Goal: Information Seeking & Learning: Check status

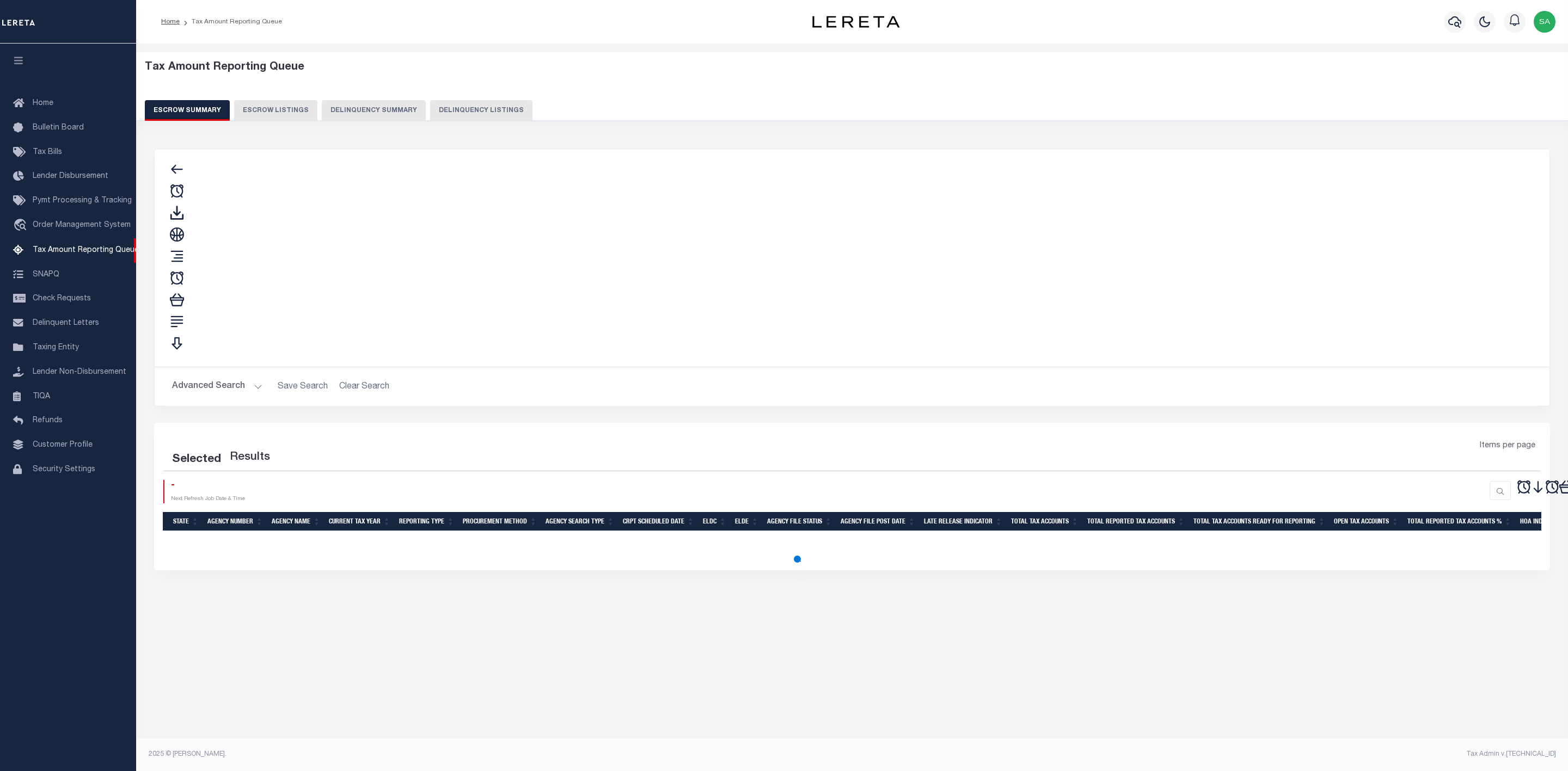
select select
select select "100"
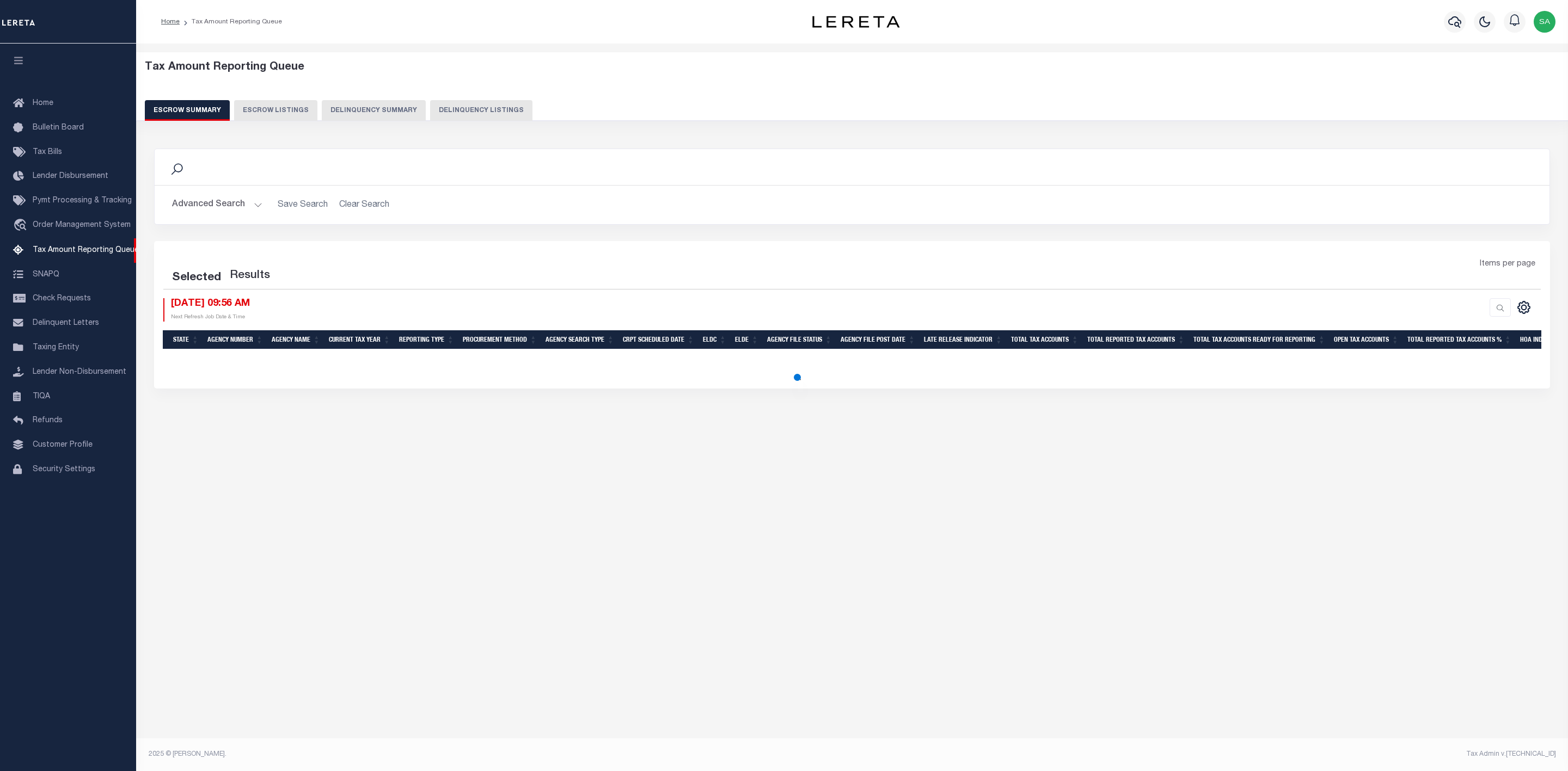
select select "100"
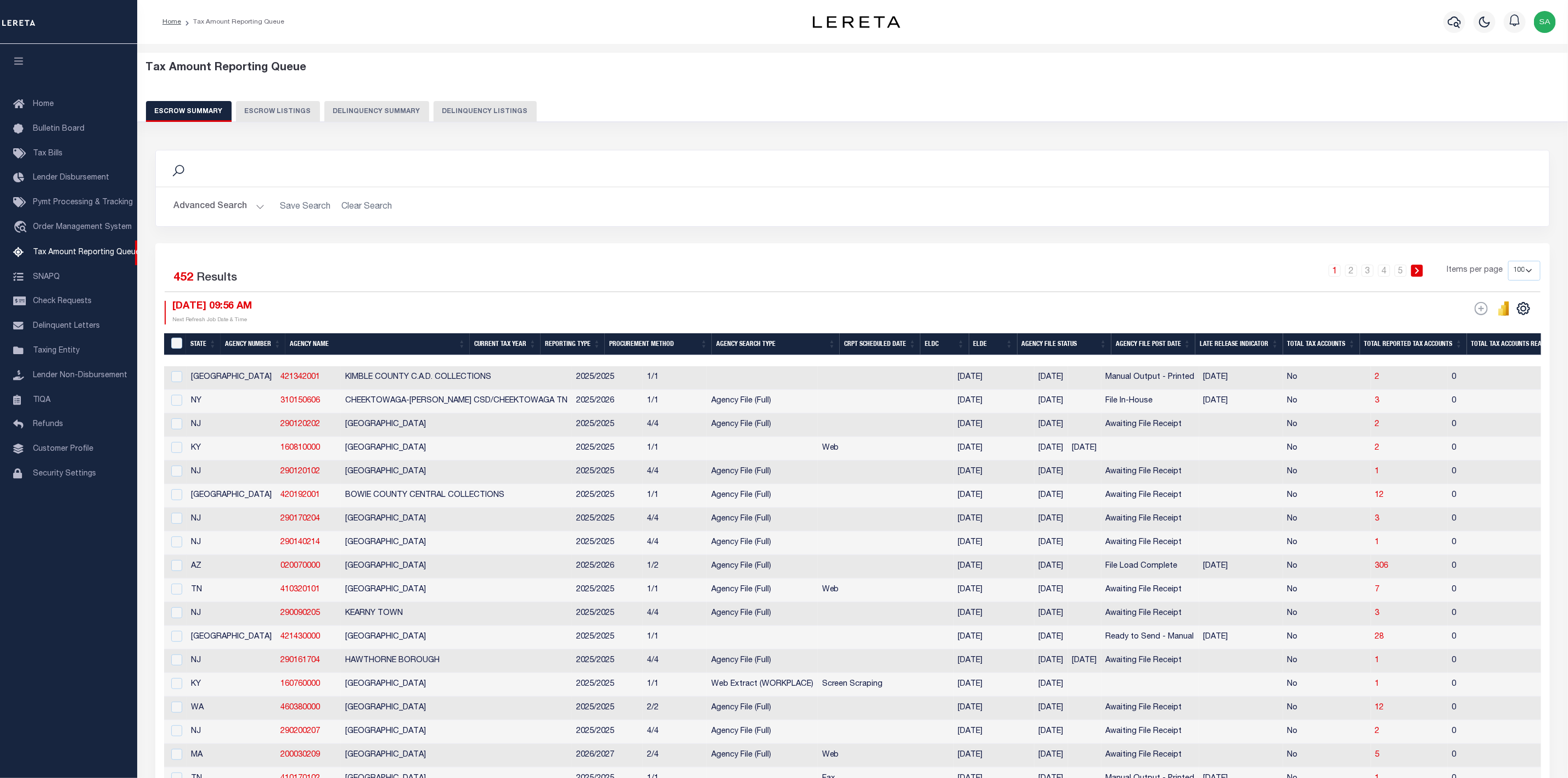
click at [224, 201] on button "Advanced Search" at bounding box center [219, 207] width 91 height 21
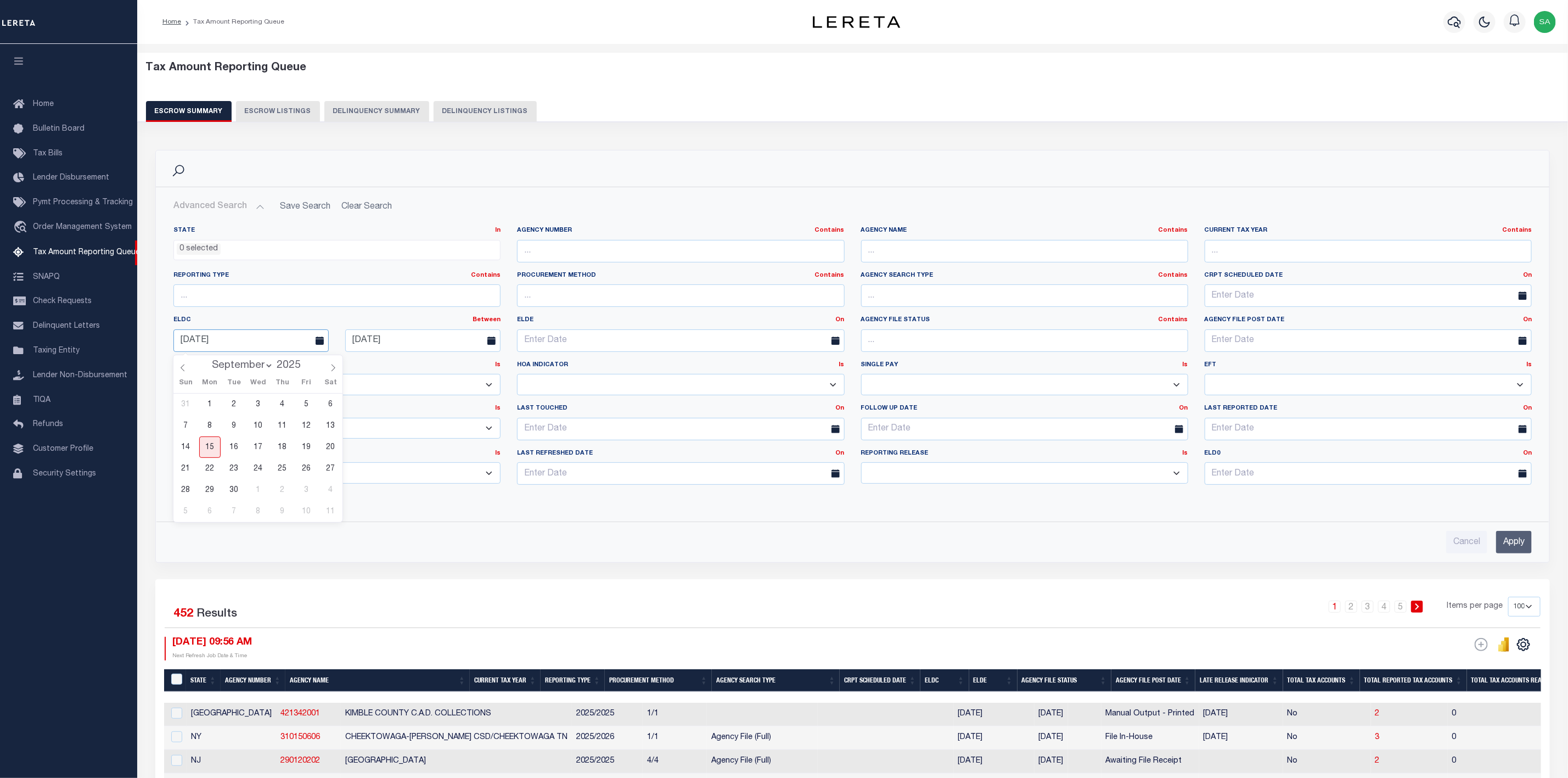
click at [269, 343] on input "[DATE]" at bounding box center [251, 340] width 155 height 23
click at [208, 445] on span "15" at bounding box center [210, 447] width 21 height 21
type input "[DATE]"
click at [468, 343] on input "[DATE]" at bounding box center [423, 340] width 155 height 23
click at [505, 366] on icon at bounding box center [505, 368] width 8 height 8
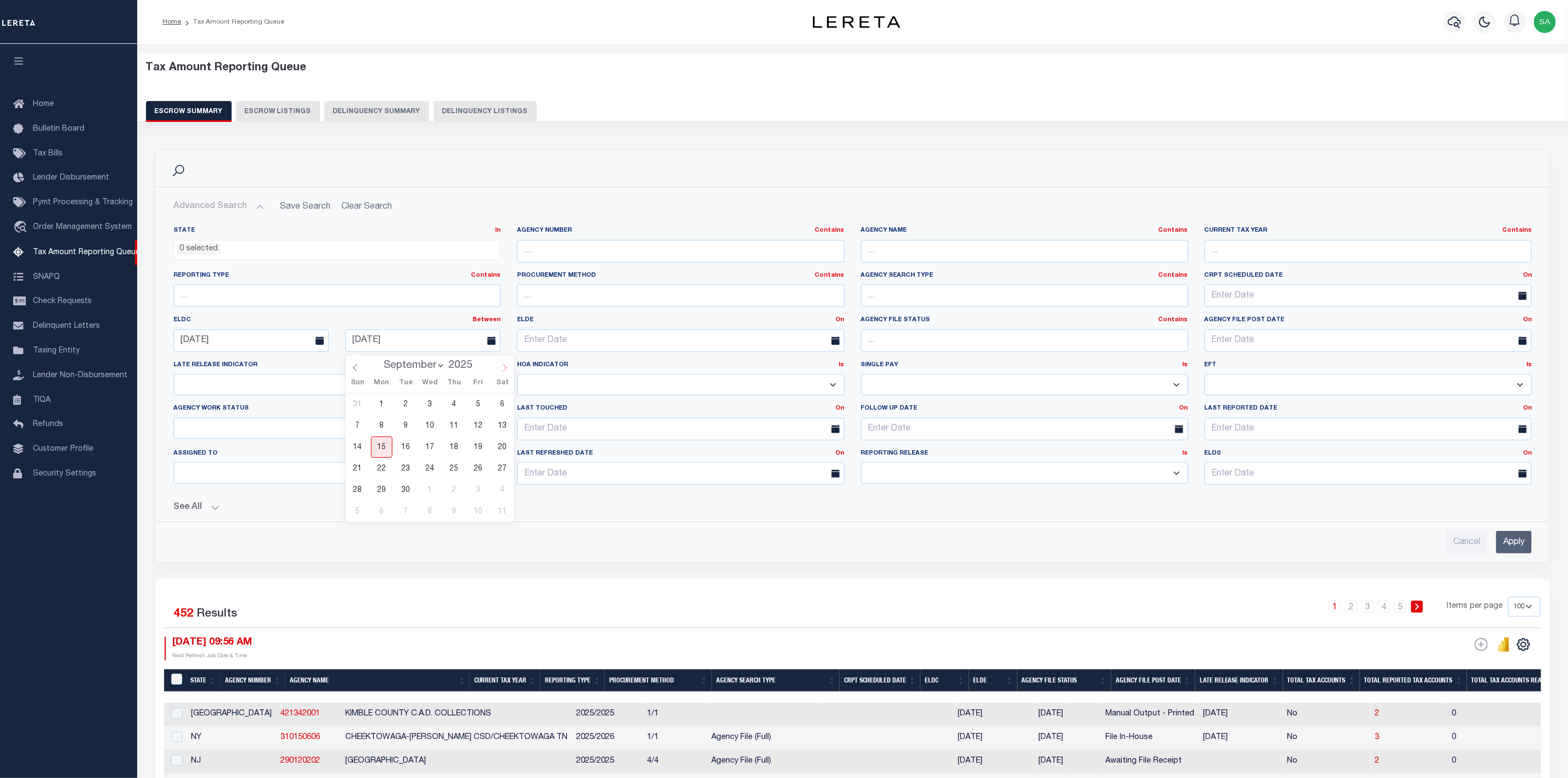
select select "9"
click at [481, 492] on span "31" at bounding box center [478, 490] width 21 height 21
click at [219, 512] on button "See All" at bounding box center [852, 507] width 1358 height 10
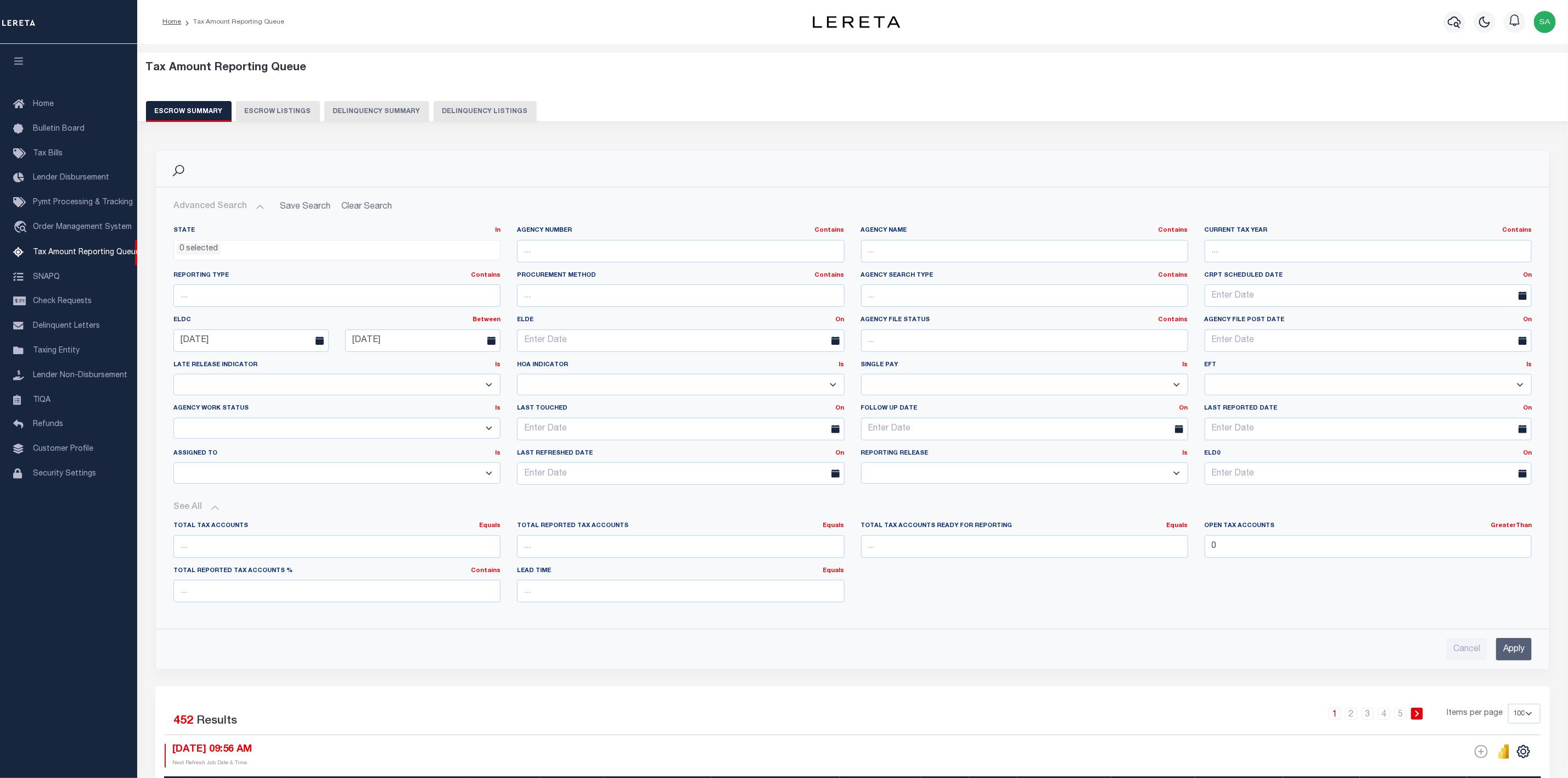
click at [1516, 650] on input "Apply" at bounding box center [1514, 649] width 36 height 23
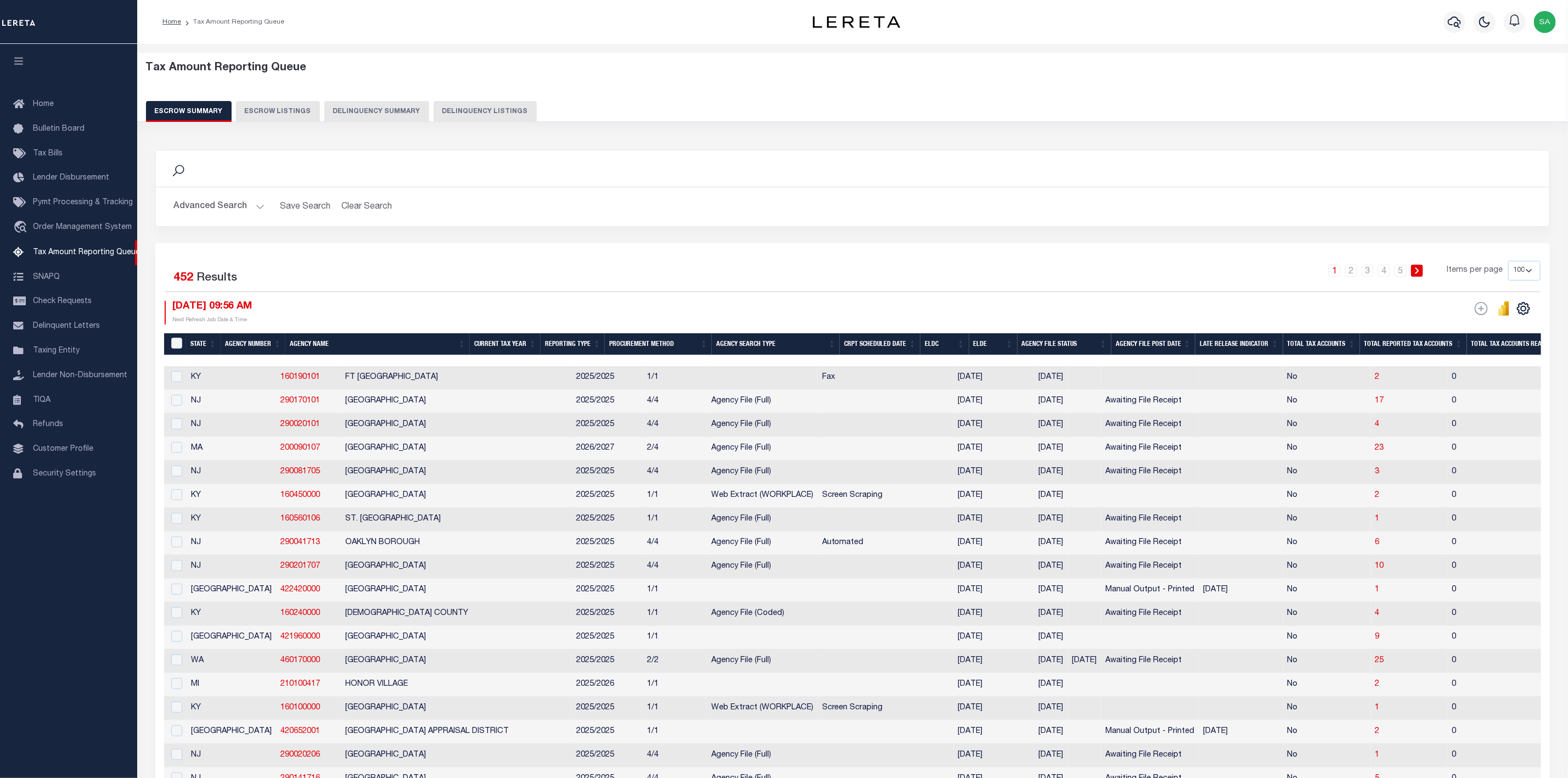
click at [1545, 272] on div "1 2 3 4 5 Items per page 10 25 50 100 500" at bounding box center [1027, 276] width 1045 height 30
click at [1540, 270] on select "10 25 50 100 500" at bounding box center [1525, 271] width 32 height 20
select select "500"
click at [1508, 262] on select "10 25 50 100 500" at bounding box center [1525, 271] width 32 height 20
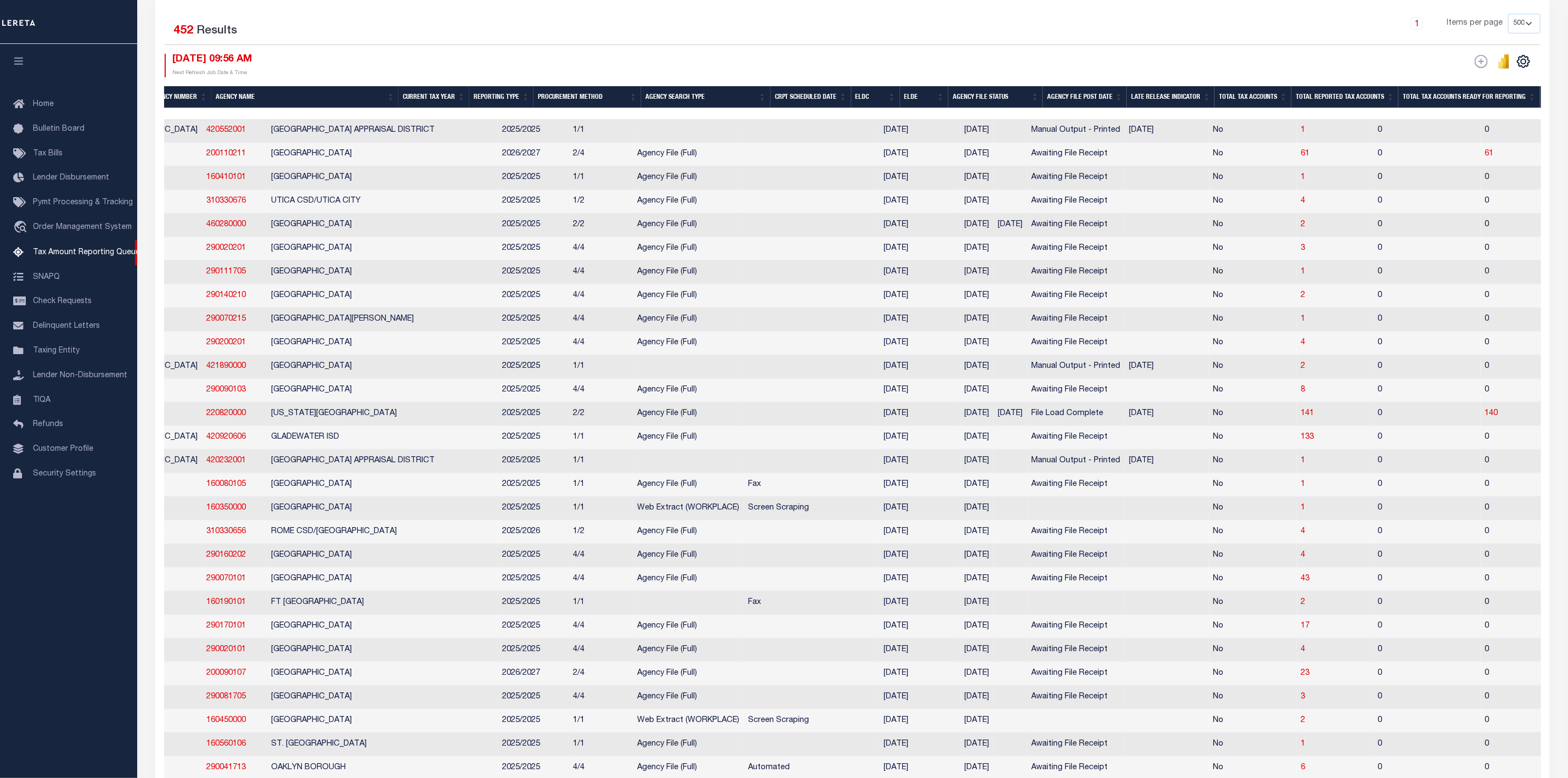
scroll to position [0, 16]
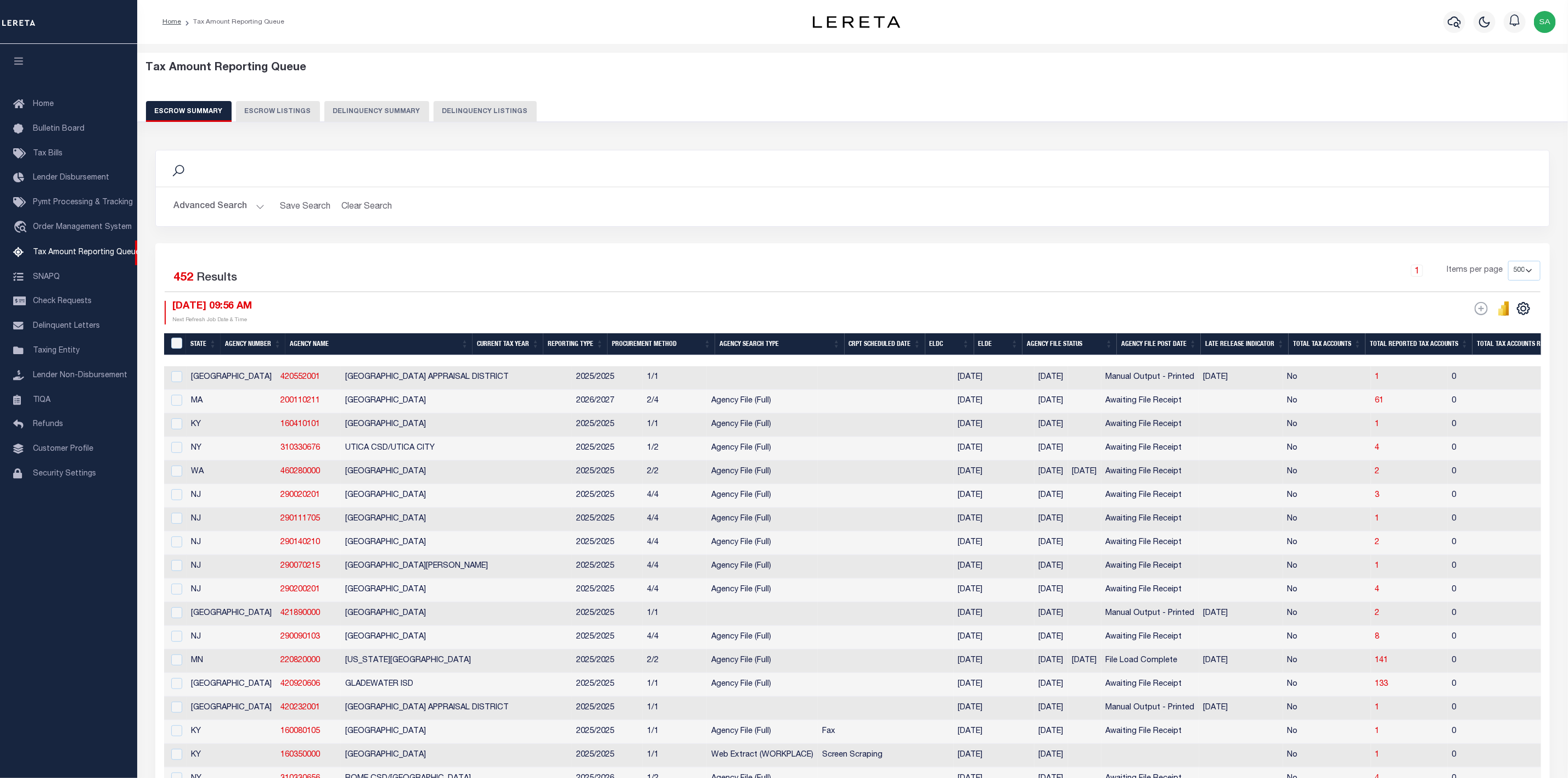
click at [254, 210] on button "Advanced Search" at bounding box center [219, 207] width 91 height 21
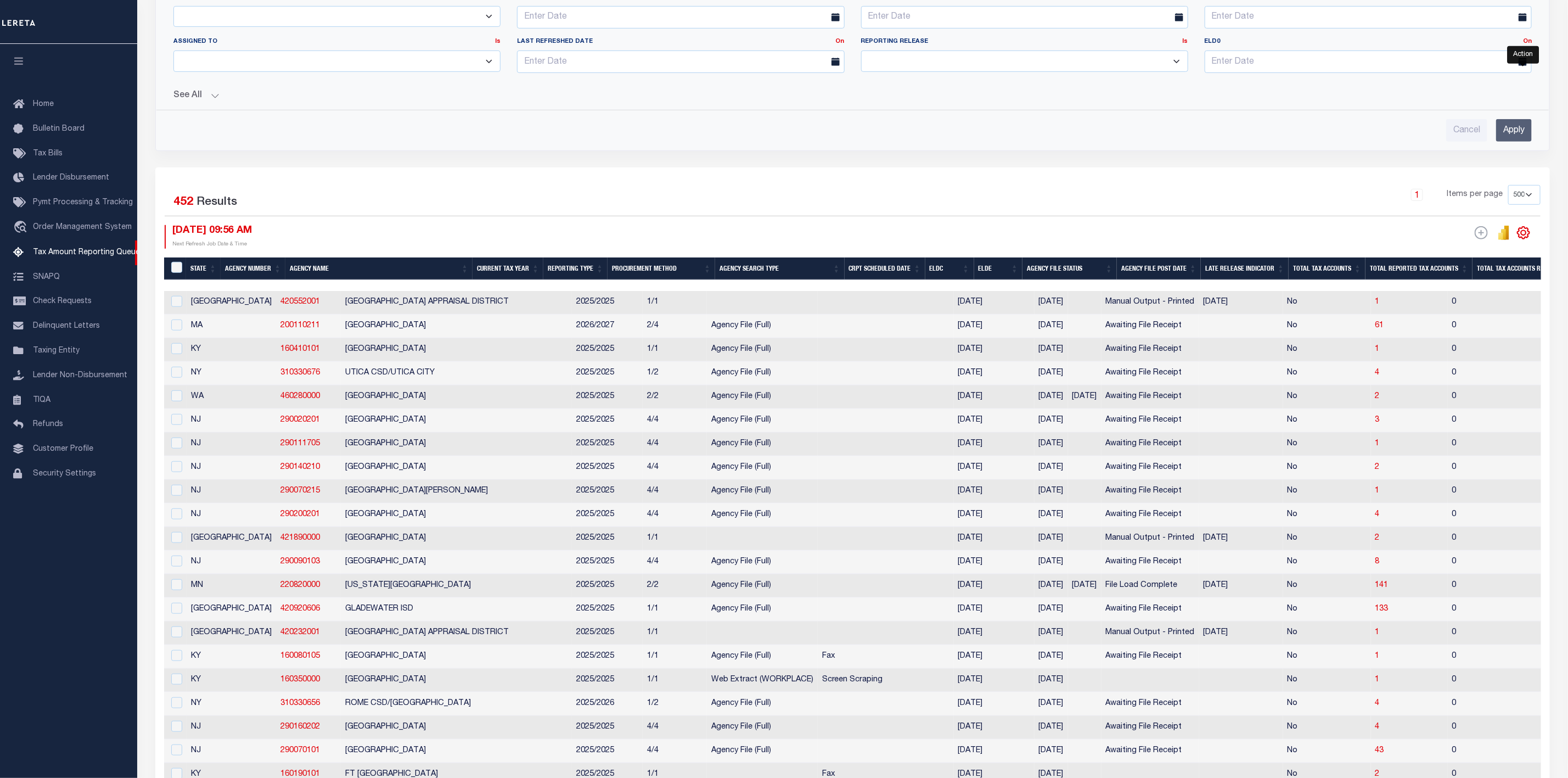
click at [1523, 240] on icon "" at bounding box center [1523, 233] width 14 height 14
click at [1460, 253] on link "CSV" at bounding box center [1478, 251] width 107 height 21
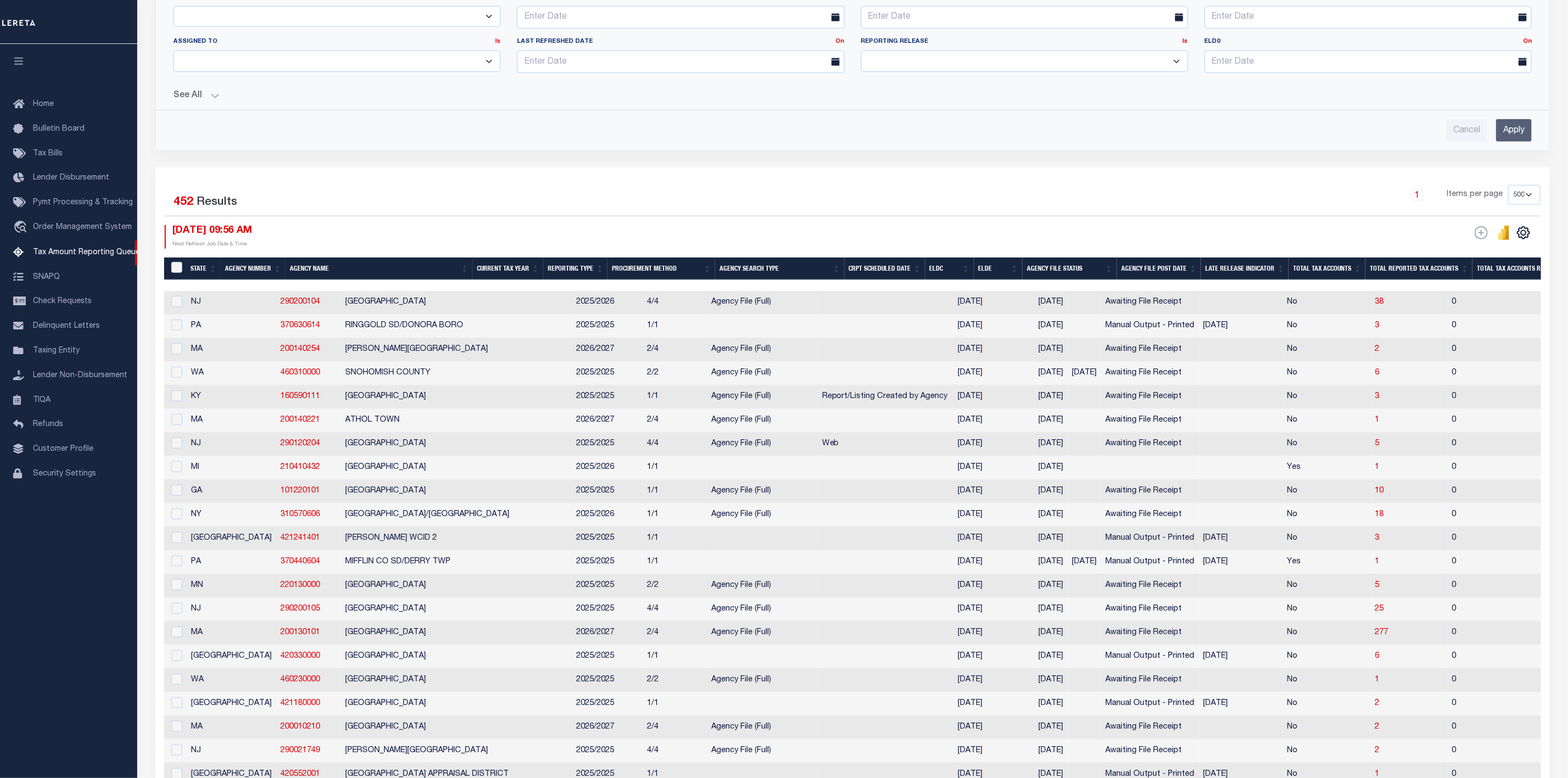
click at [951, 272] on th "ELDC" at bounding box center [949, 268] width 49 height 23
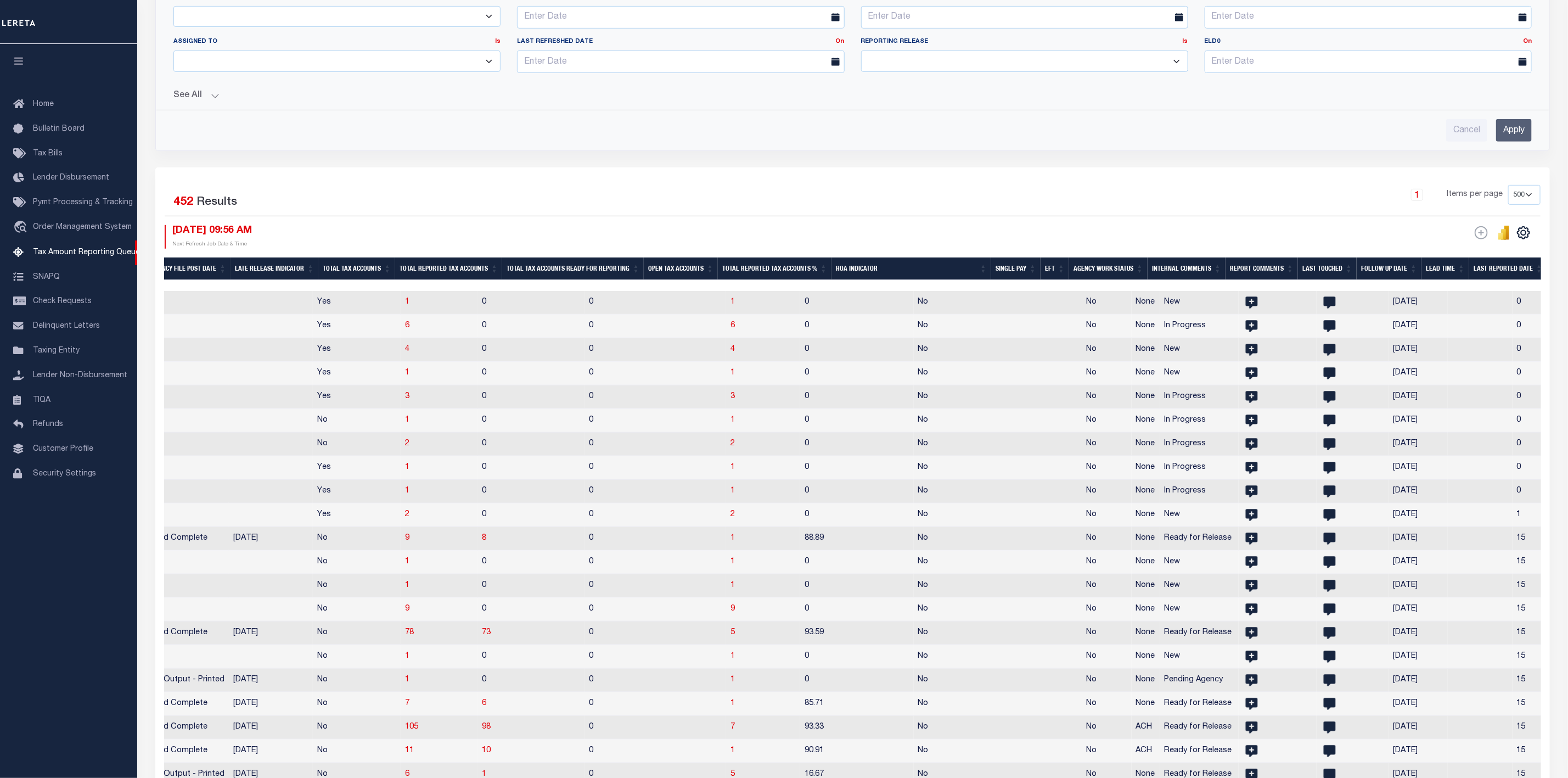
scroll to position [0, 1057]
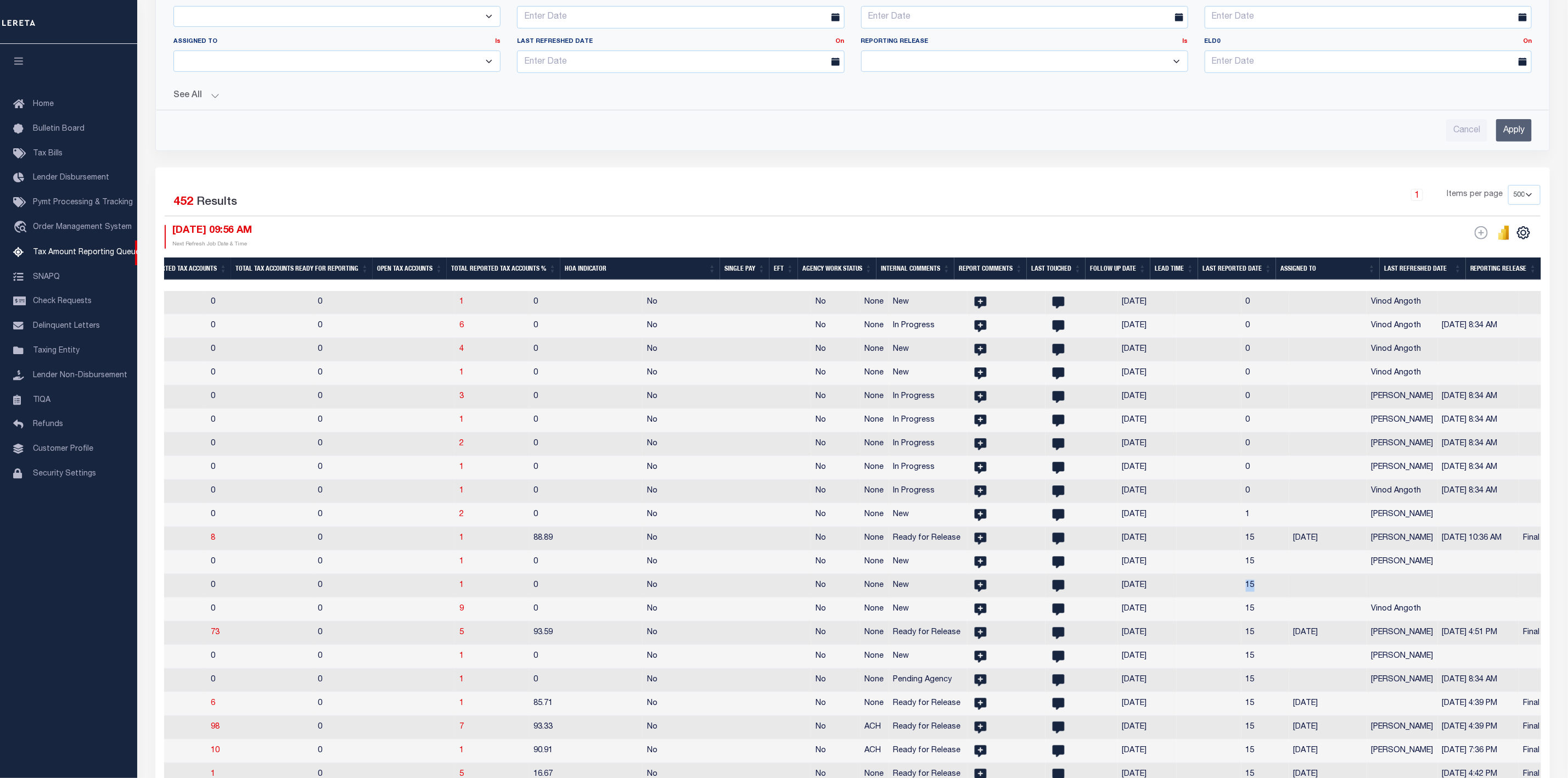
drag, startPoint x: 1146, startPoint y: 596, endPoint x: 1184, endPoint y: 593, distance: 38.1
click at [1184, 593] on tr "MD 190230201 [PERSON_NAME] TOWN 2025/2026 1/2 [DATE] [DATE] No 1 0 0 1 0 No No …" at bounding box center [258, 586] width 2672 height 23
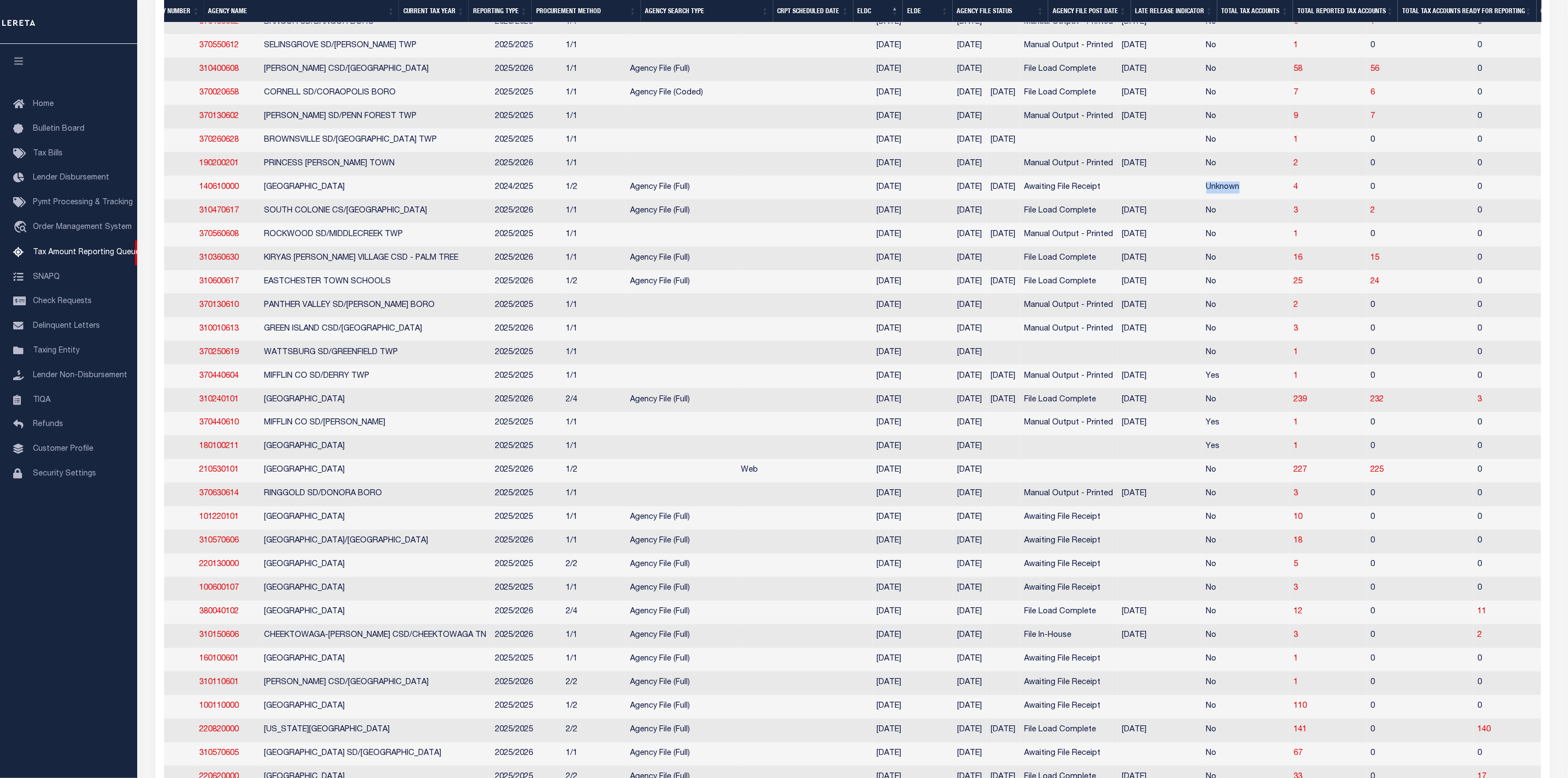
drag, startPoint x: 1188, startPoint y: 203, endPoint x: 1128, endPoint y: 204, distance: 60.0
click at [1128, 200] on tr "IA 140610000 [GEOGRAPHIC_DATA] 2024/2025 1/2 Agency File (Full) [DATE] [DATE] […" at bounding box center [1418, 188] width 2672 height 23
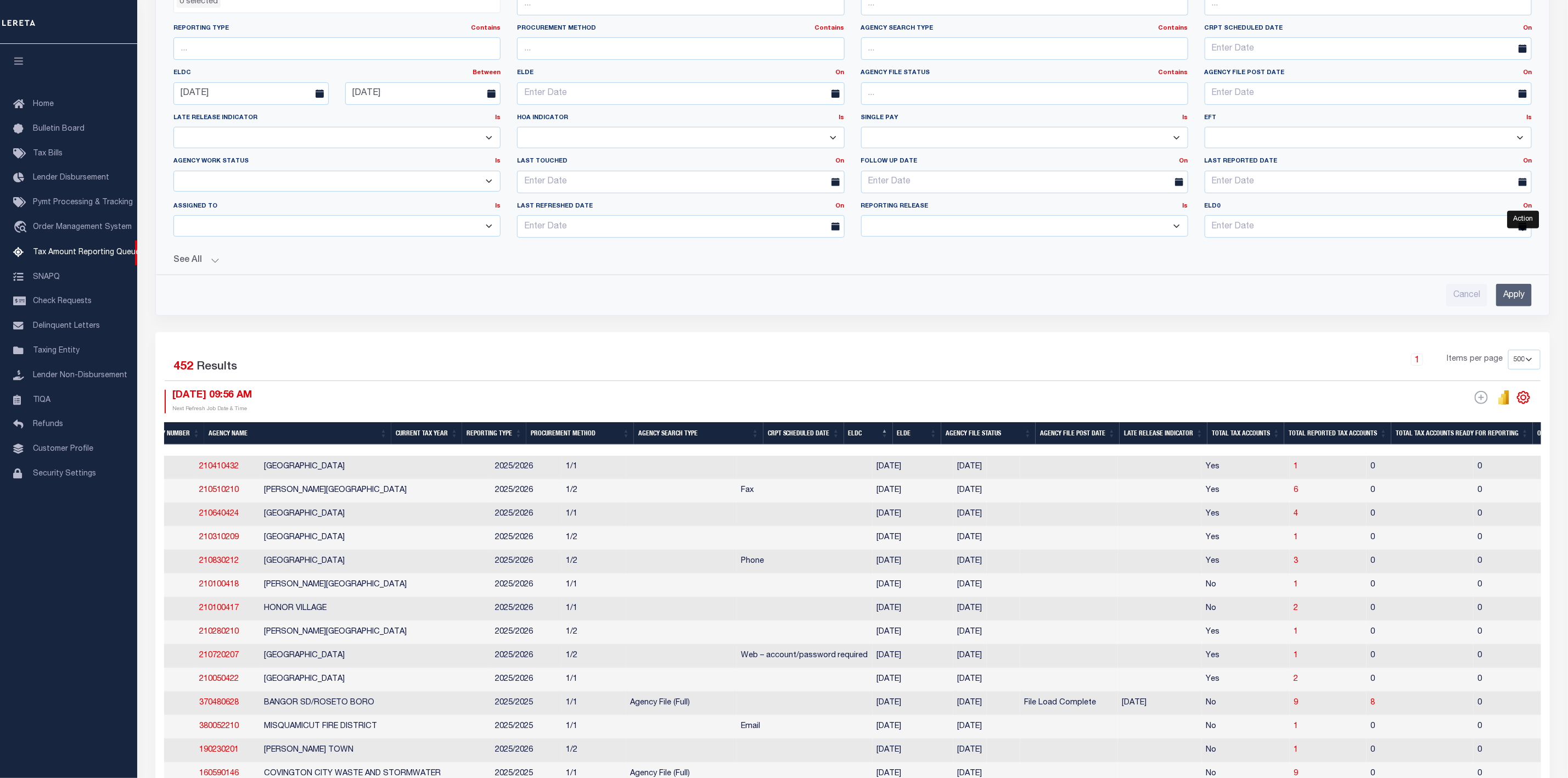
click at [1525, 404] on icon "" at bounding box center [1523, 398] width 14 height 14
click at [1452, 419] on span "CSV" at bounding box center [1444, 415] width 16 height 8
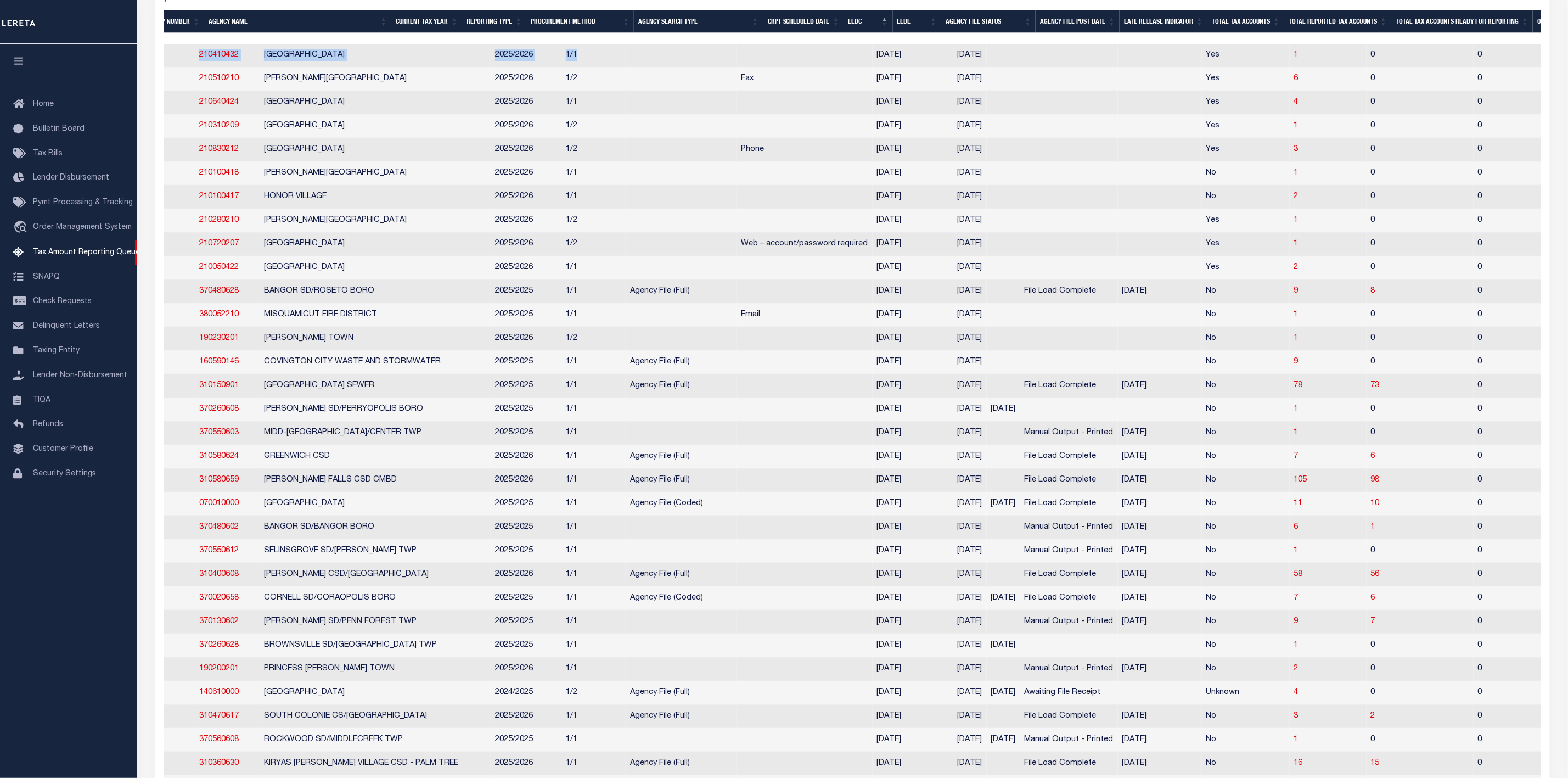
drag, startPoint x: 567, startPoint y: 49, endPoint x: 323, endPoint y: 43, distance: 244.1
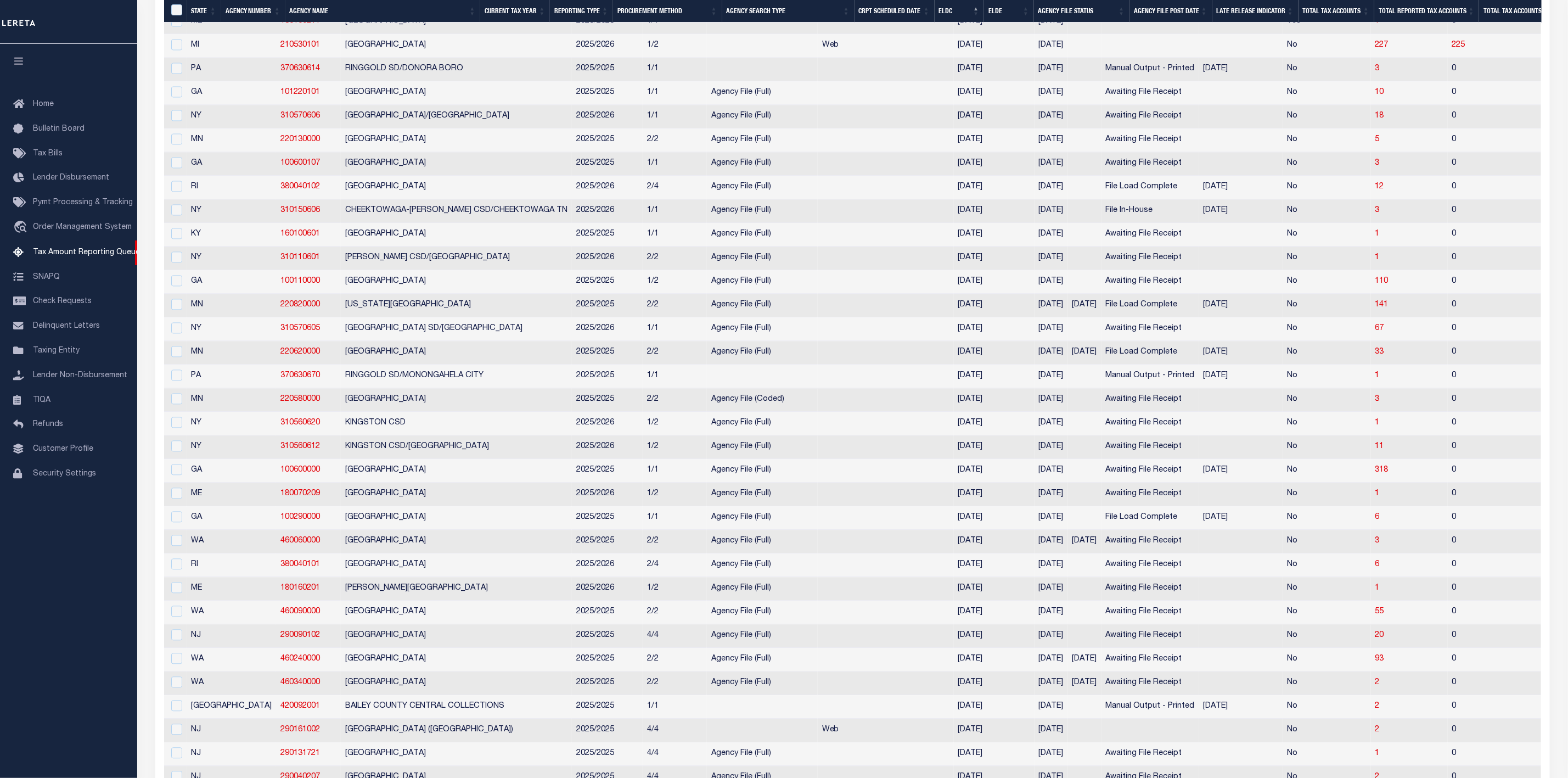
scroll to position [2635, 0]
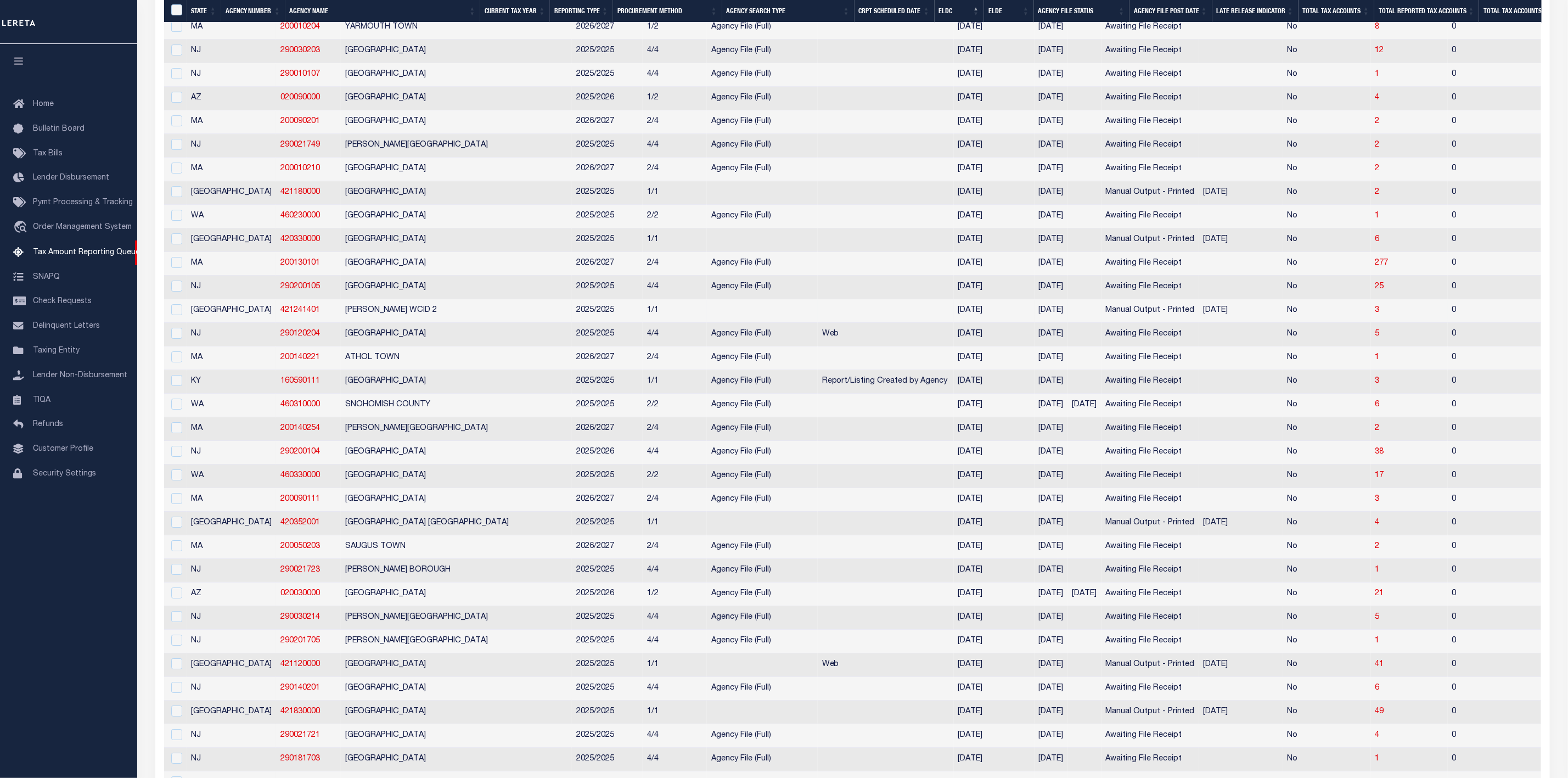
drag, startPoint x: 988, startPoint y: 347, endPoint x: 927, endPoint y: 347, distance: 61.0
click at [927, 323] on tr "TX 421241401 [PERSON_NAME] WCID 2 2025/2025 1/1 [DATE] [DATE] Manual Output - P…" at bounding box center [1499, 311] width 2672 height 23
drag, startPoint x: 384, startPoint y: 353, endPoint x: 290, endPoint y: 351, distance: 94.0
click at [341, 323] on td "[PERSON_NAME] WCID 2" at bounding box center [456, 311] width 231 height 23
copy td "[PERSON_NAME] WCID 2"
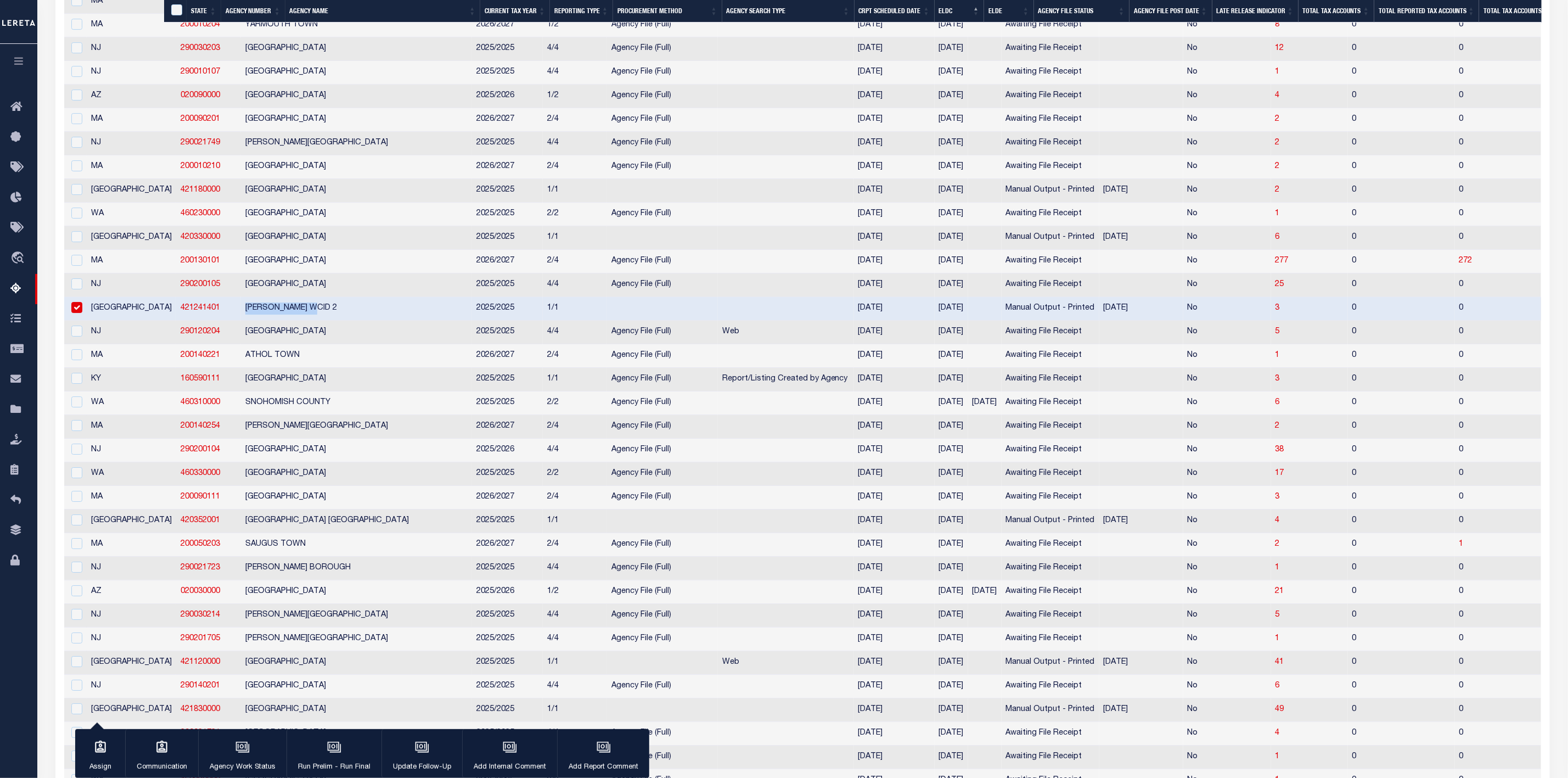
checkbox input "true"
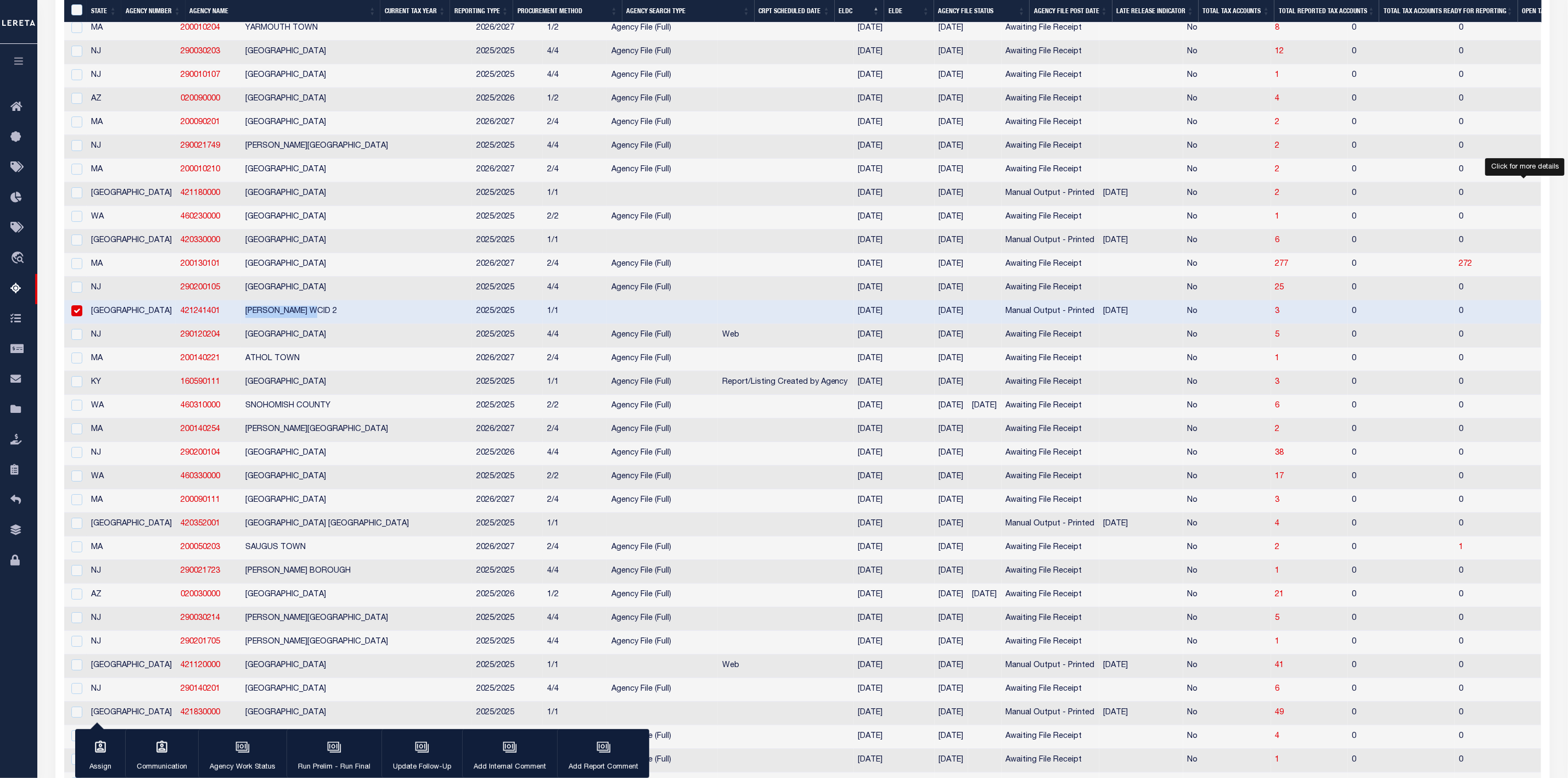
select select "100"
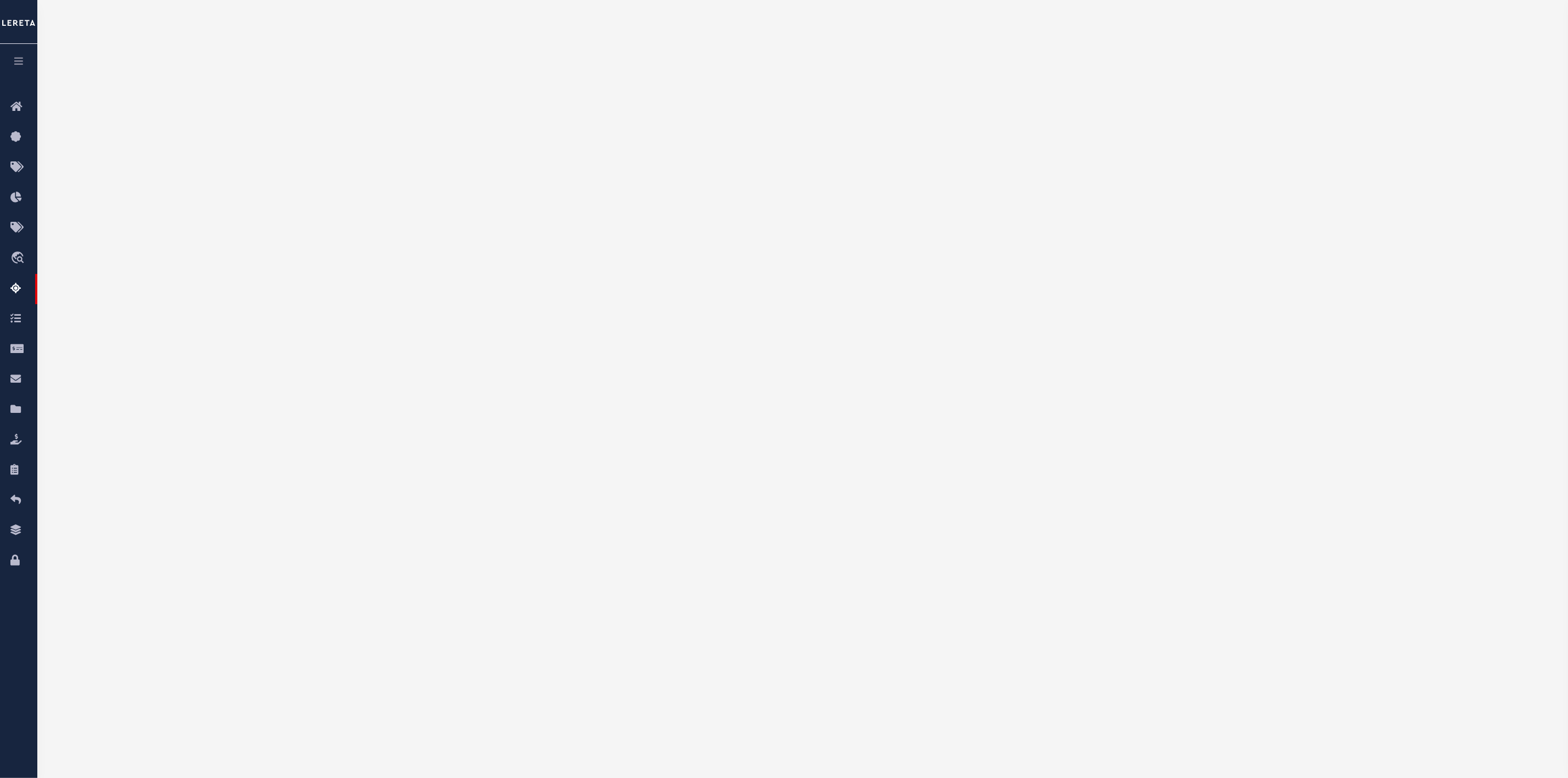
select select "100"
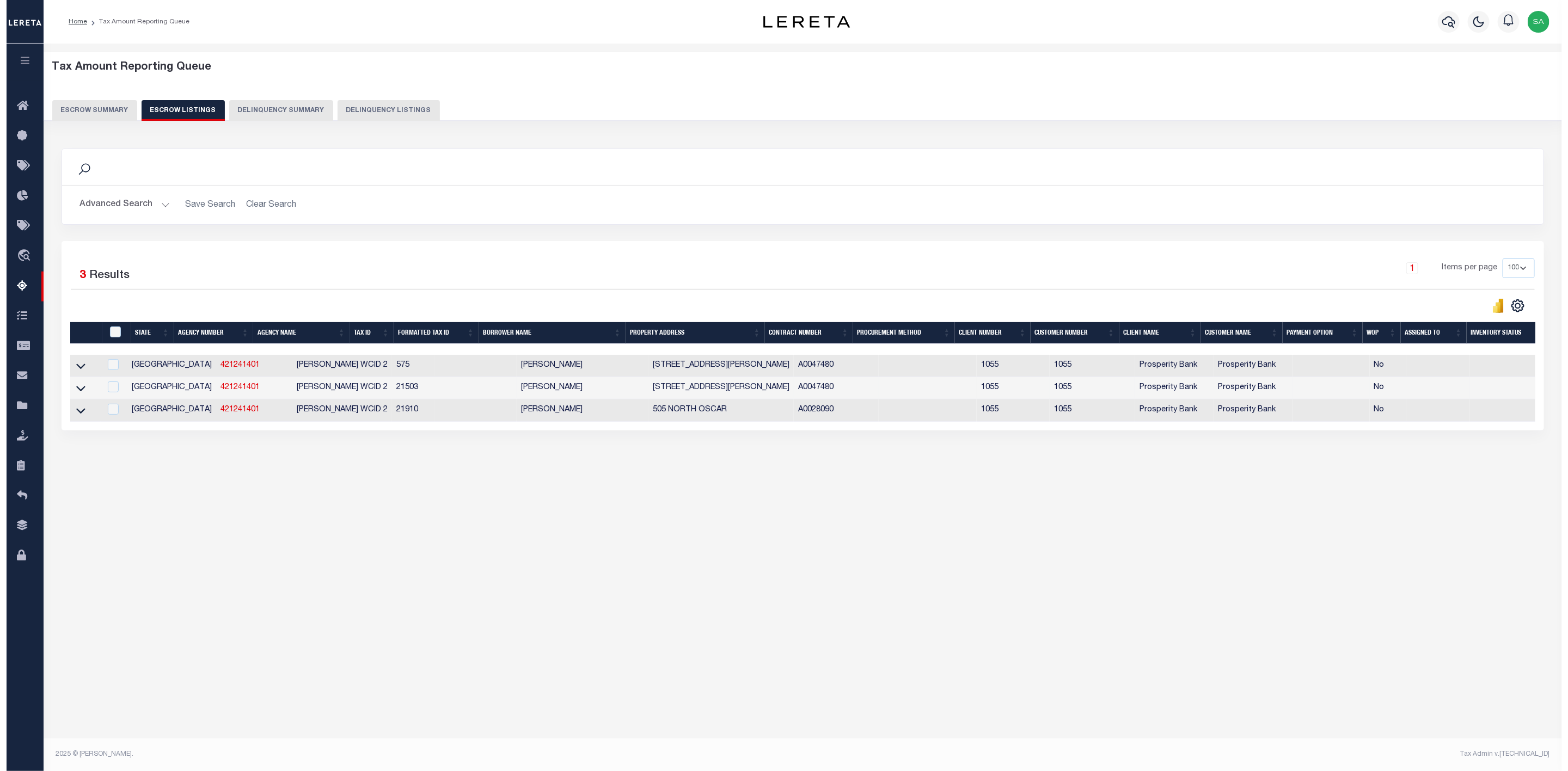
scroll to position [0, 0]
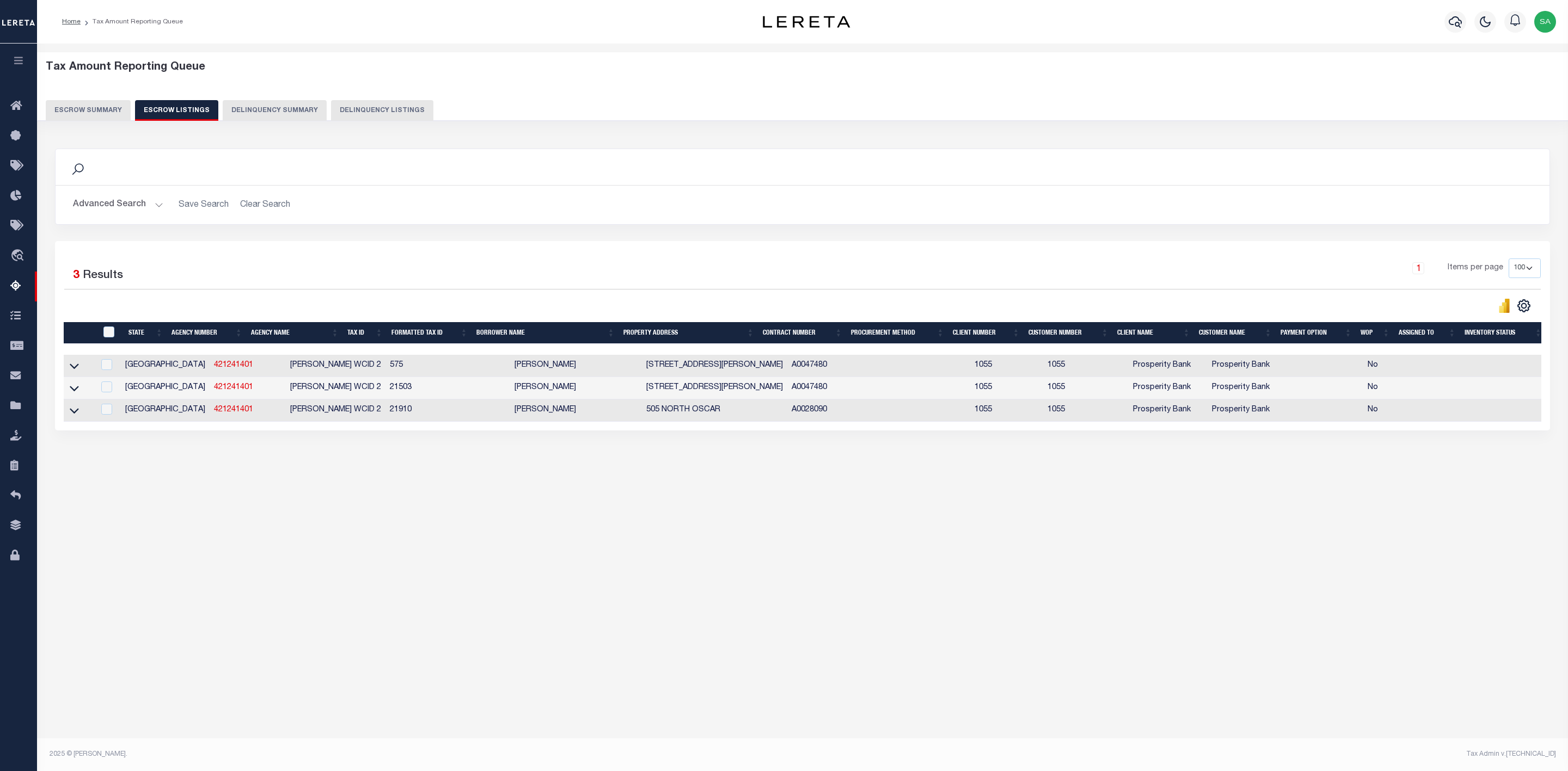
drag, startPoint x: 694, startPoint y: 368, endPoint x: 614, endPoint y: 362, distance: 80.2
click at [614, 362] on tr "TX 421241401 [PERSON_NAME] WCID 2 575 [PERSON_NAME][GEOGRAPHIC_DATA][STREET_ADD…" at bounding box center [805, 366] width 1483 height 22
copy tr "101 NORTH [PERSON_NAME]"
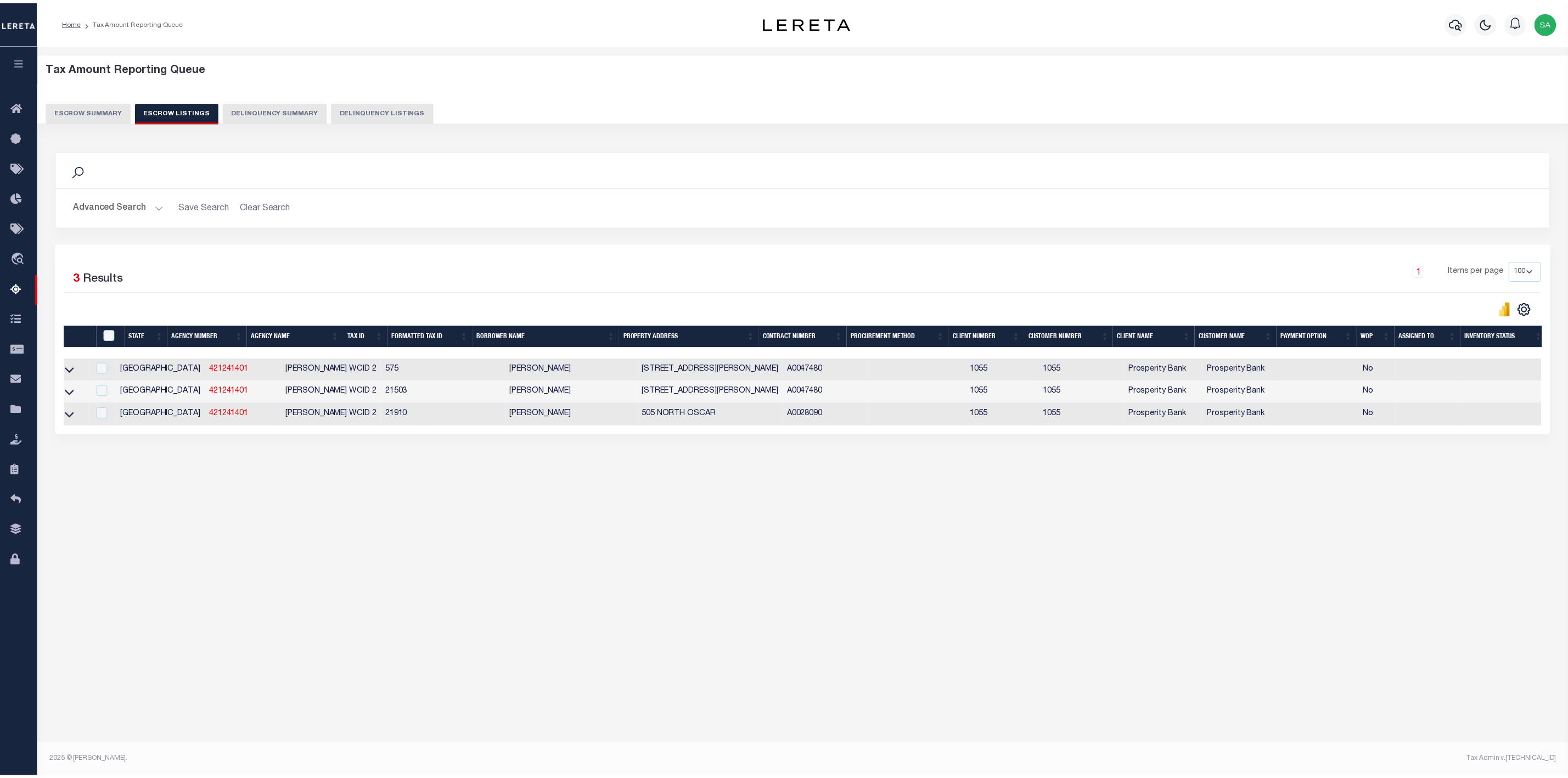
scroll to position [0, 5]
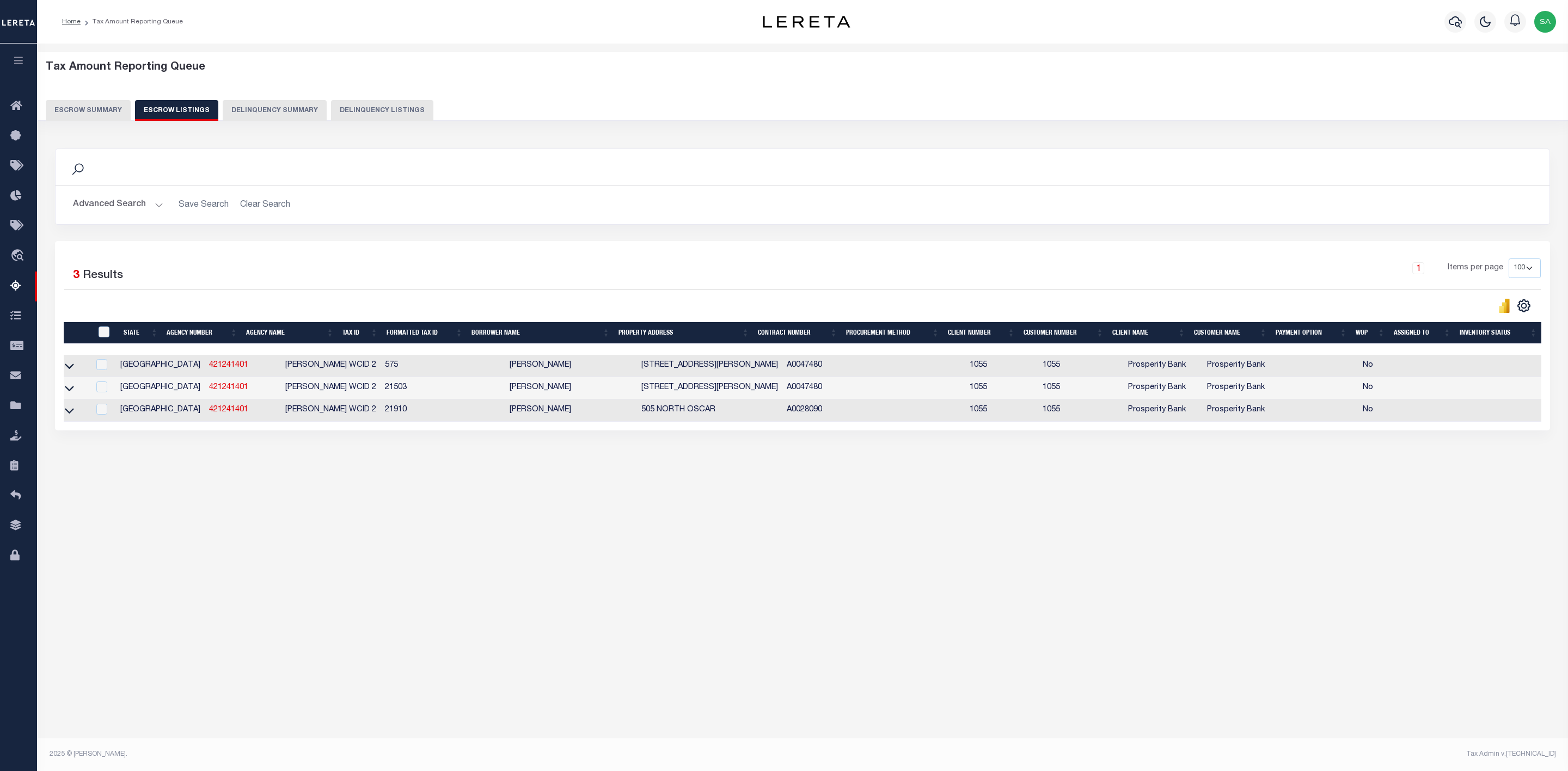
drag, startPoint x: 75, startPoint y: 367, endPoint x: 88, endPoint y: 372, distance: 13.9
click at [73, 367] on link at bounding box center [69, 365] width 12 height 8
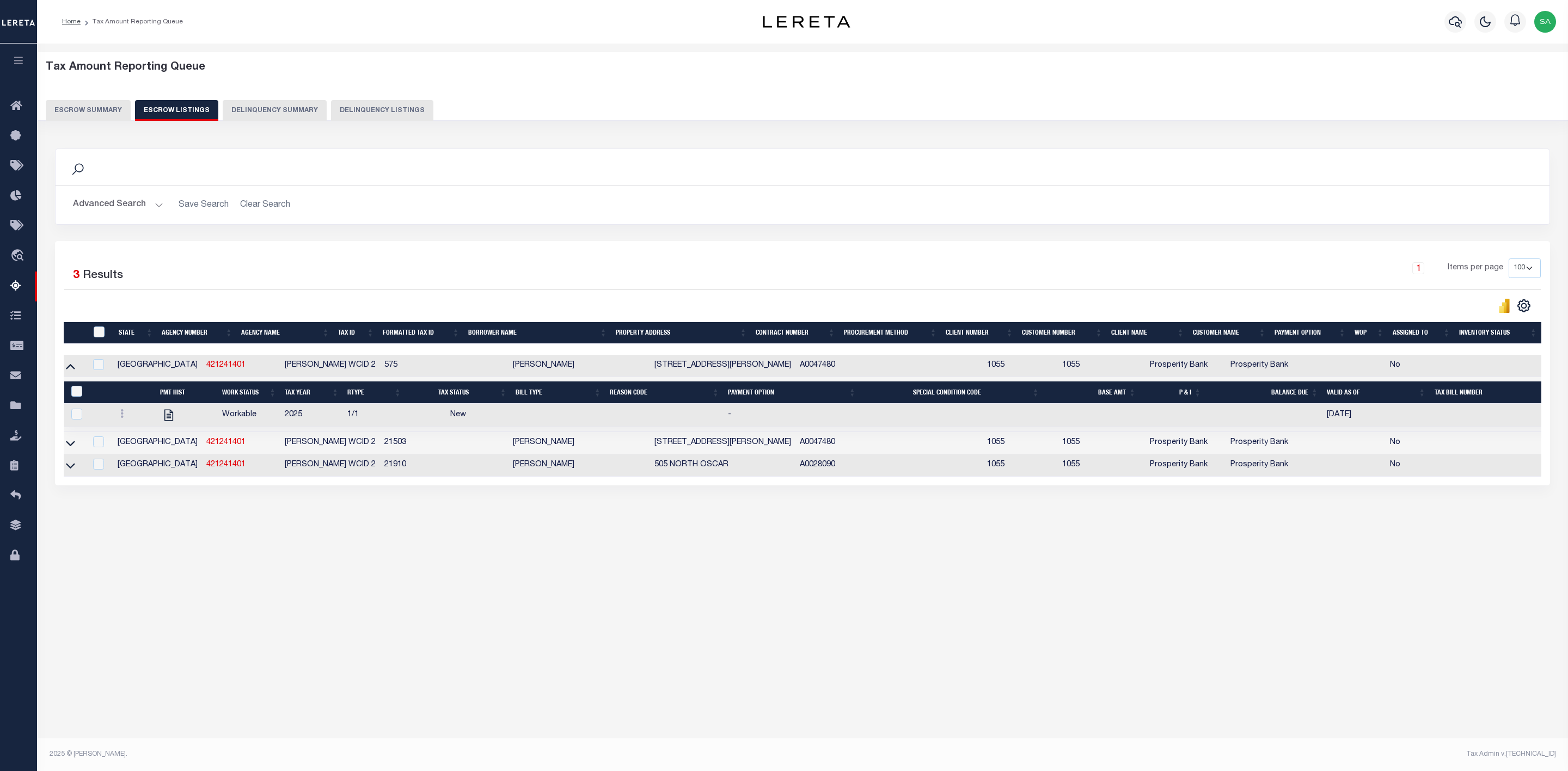
scroll to position [0, 0]
click at [170, 419] on icon "" at bounding box center [173, 415] width 14 height 14
checkbox input "true"
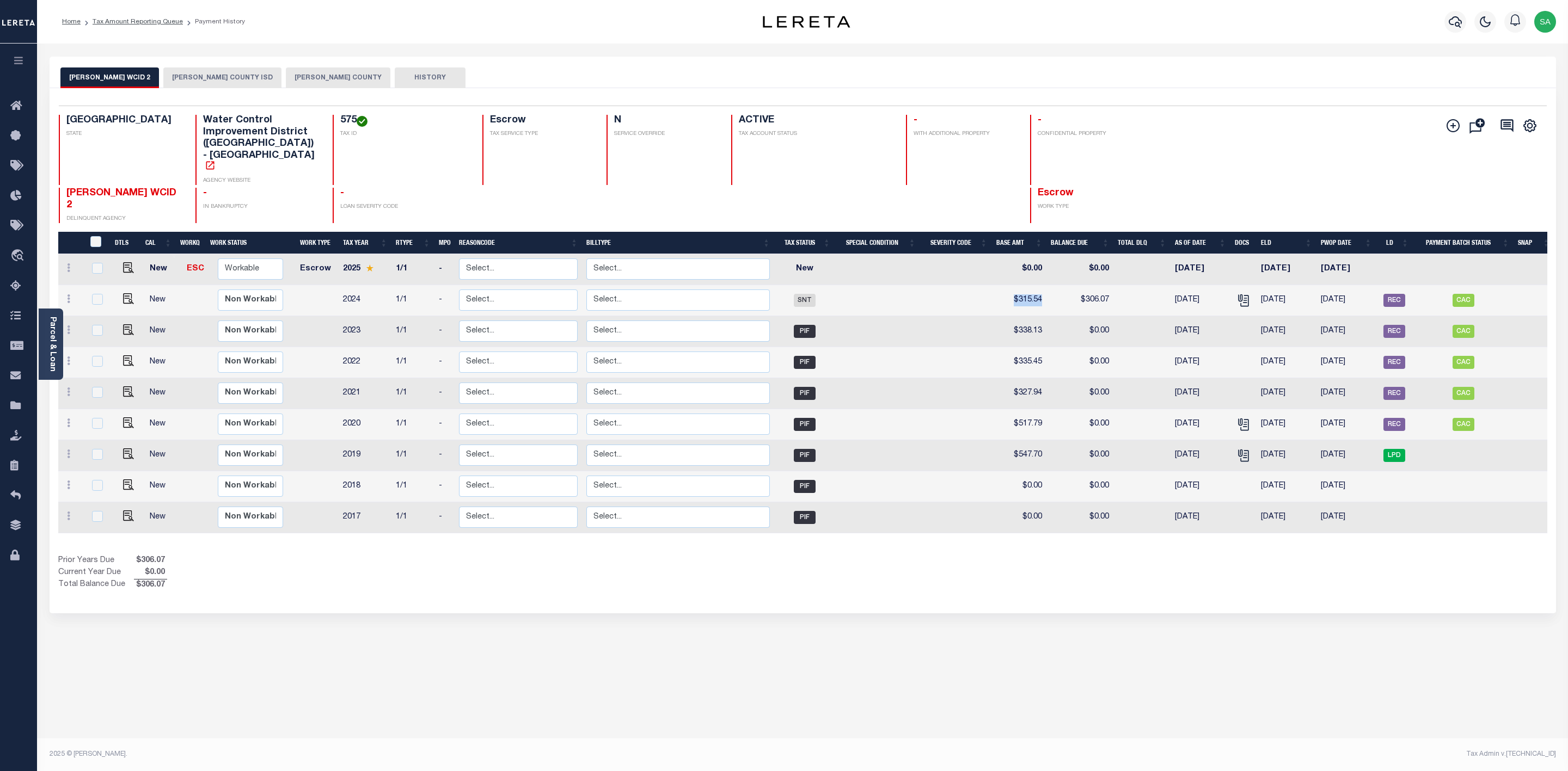
drag, startPoint x: 1045, startPoint y: 266, endPoint x: 997, endPoint y: 273, distance: 48.5
click at [997, 285] on td "$315.54" at bounding box center [1019, 300] width 55 height 31
checkbox input "true"
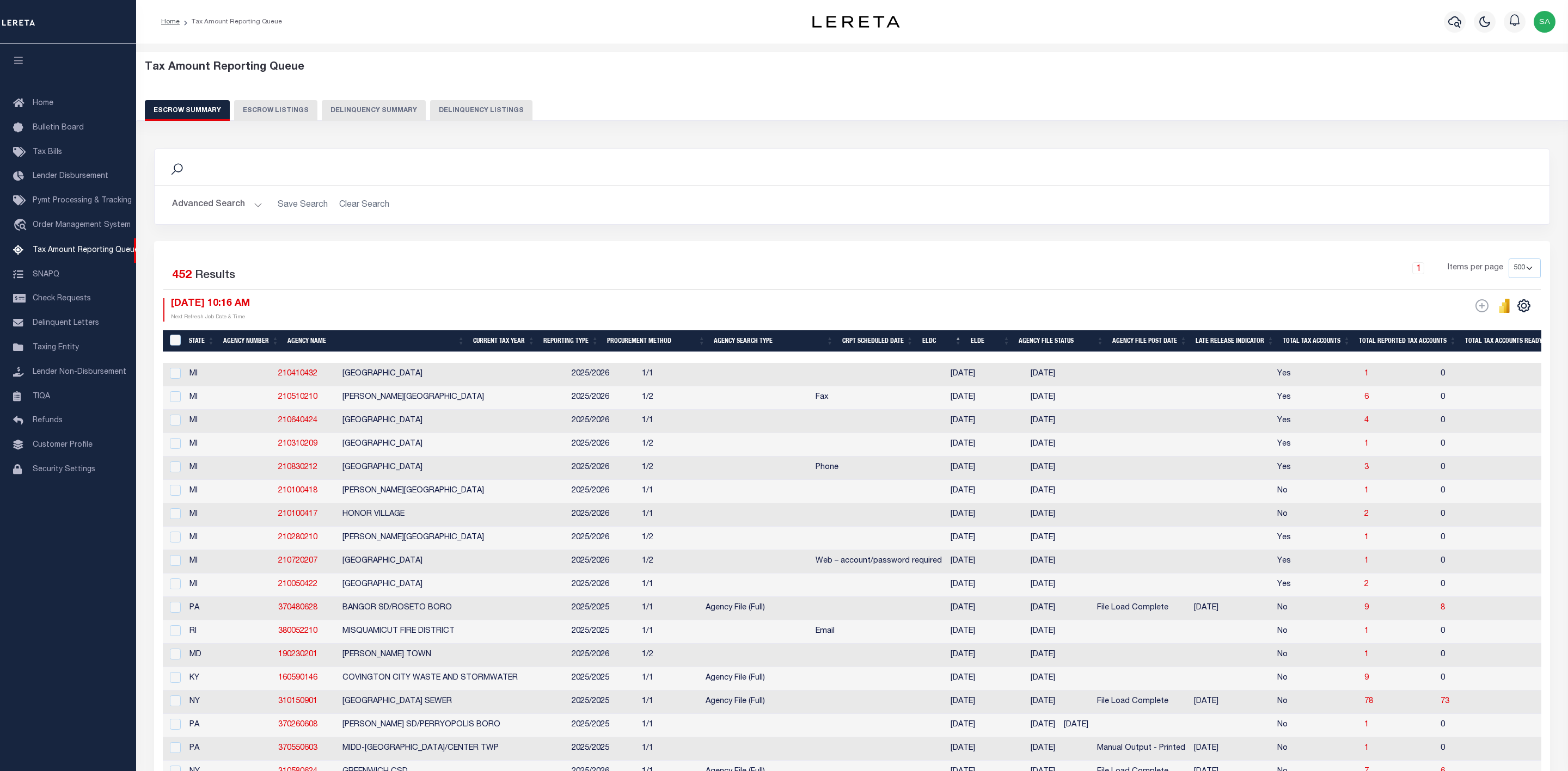
select select
select select "500"
select select "8"
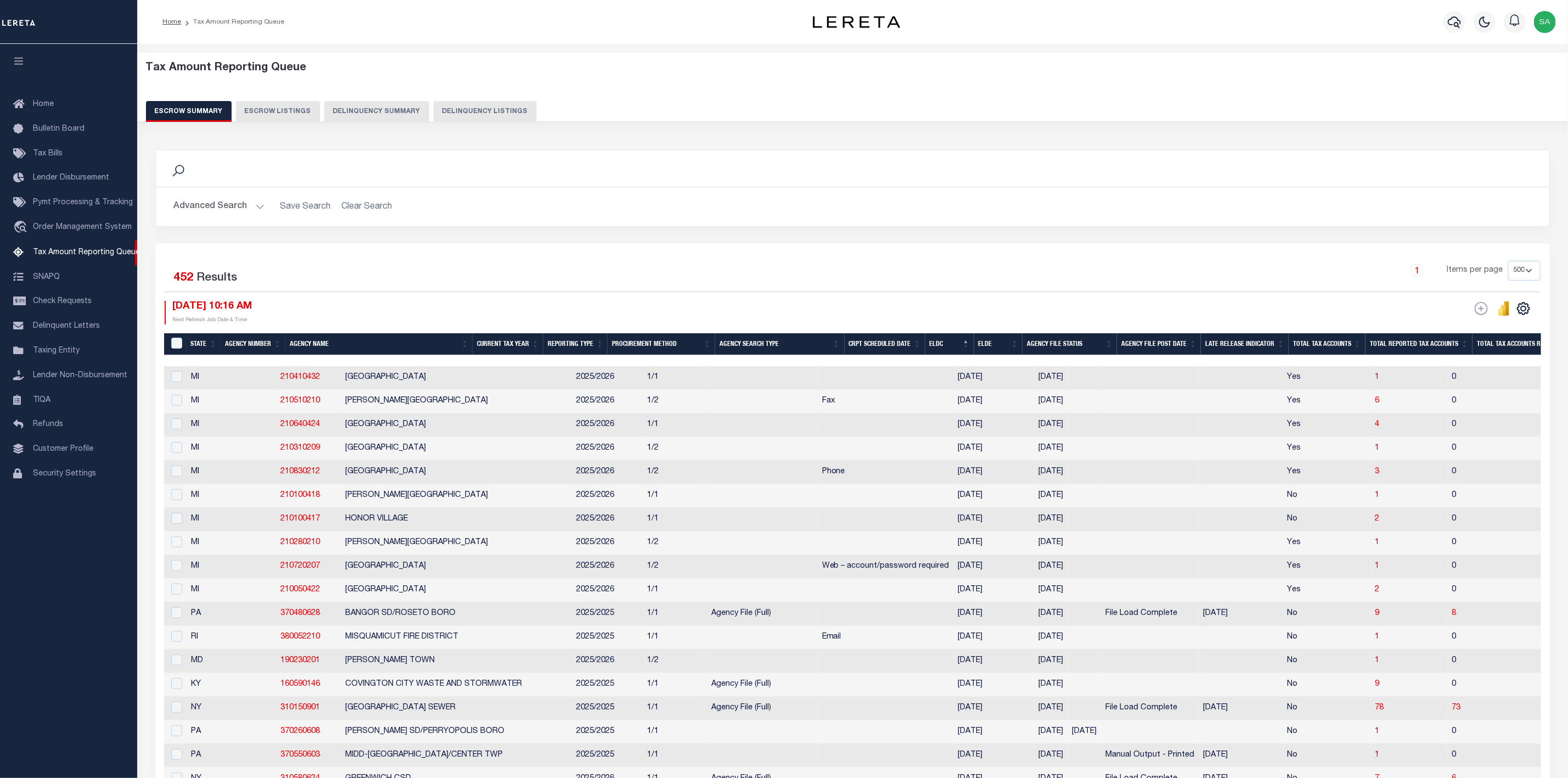
click at [226, 203] on button "Advanced Search" at bounding box center [219, 207] width 91 height 21
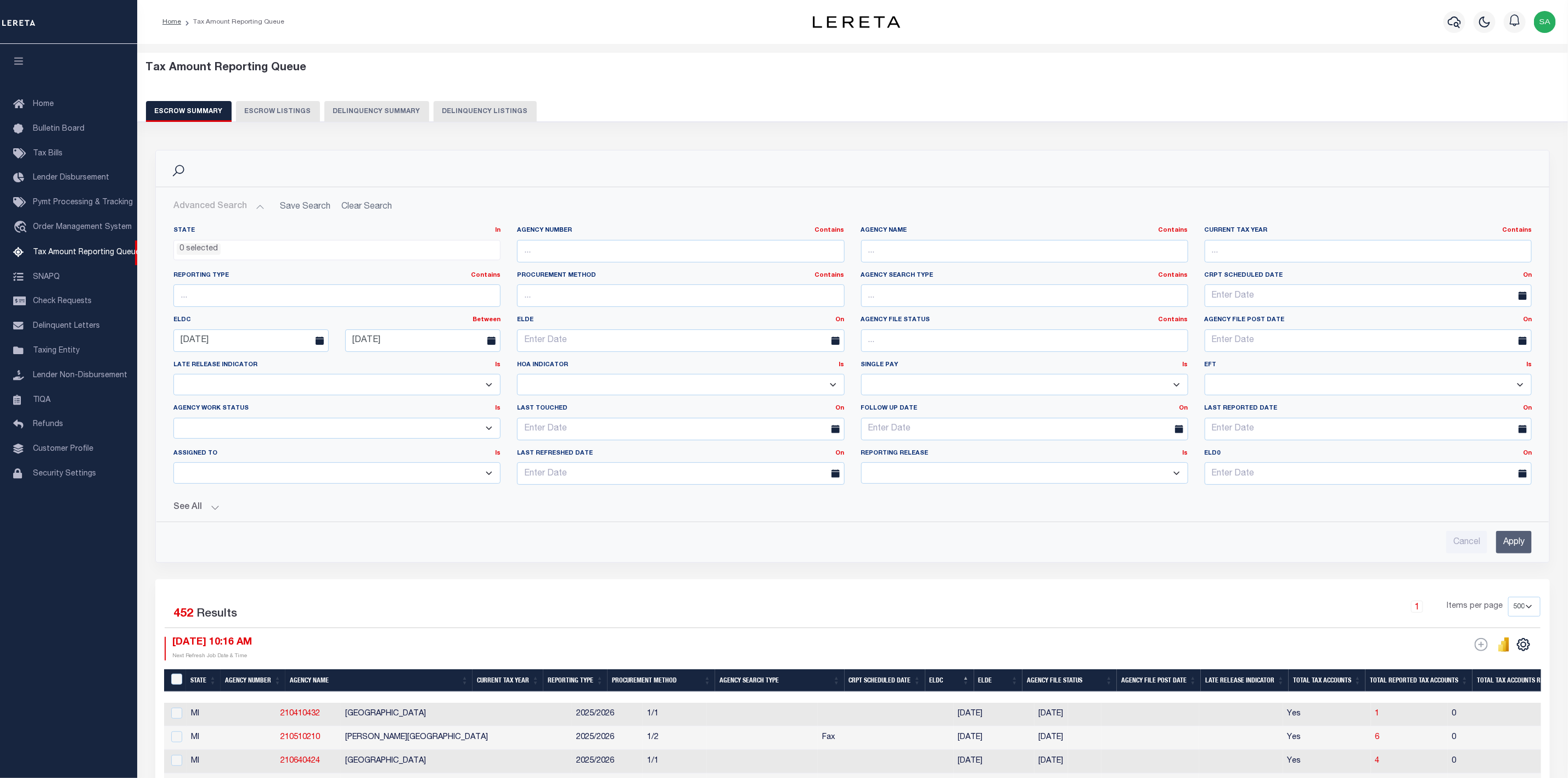
click at [320, 345] on icon at bounding box center [319, 340] width 8 height 8
click at [277, 338] on input "[DATE]" at bounding box center [251, 340] width 155 height 23
click at [214, 405] on span "1" at bounding box center [210, 404] width 21 height 21
type input "09-01-2025"
click at [1518, 549] on input "Apply" at bounding box center [1514, 542] width 36 height 23
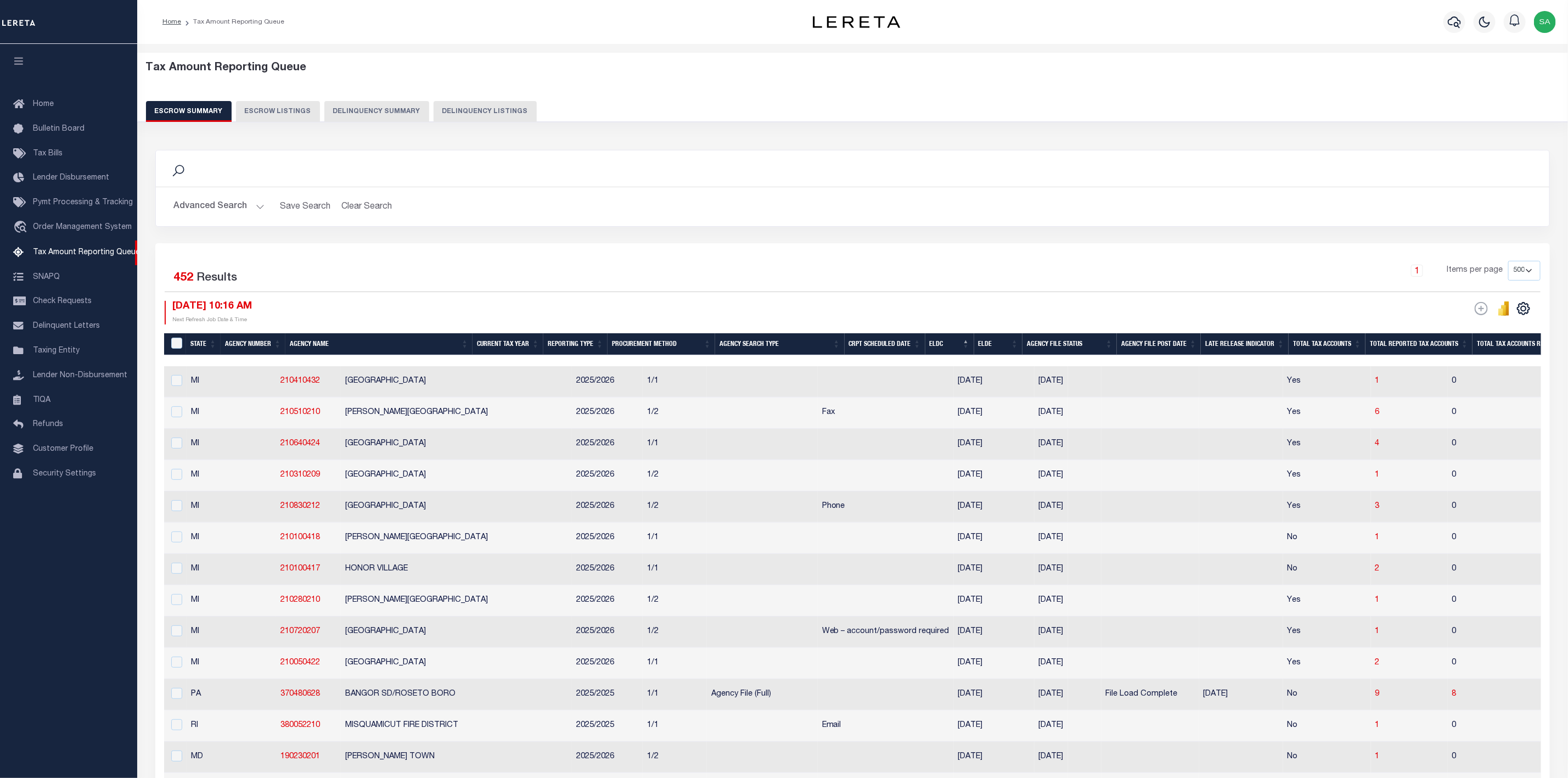
click at [253, 211] on button "Advanced Search" at bounding box center [219, 207] width 91 height 21
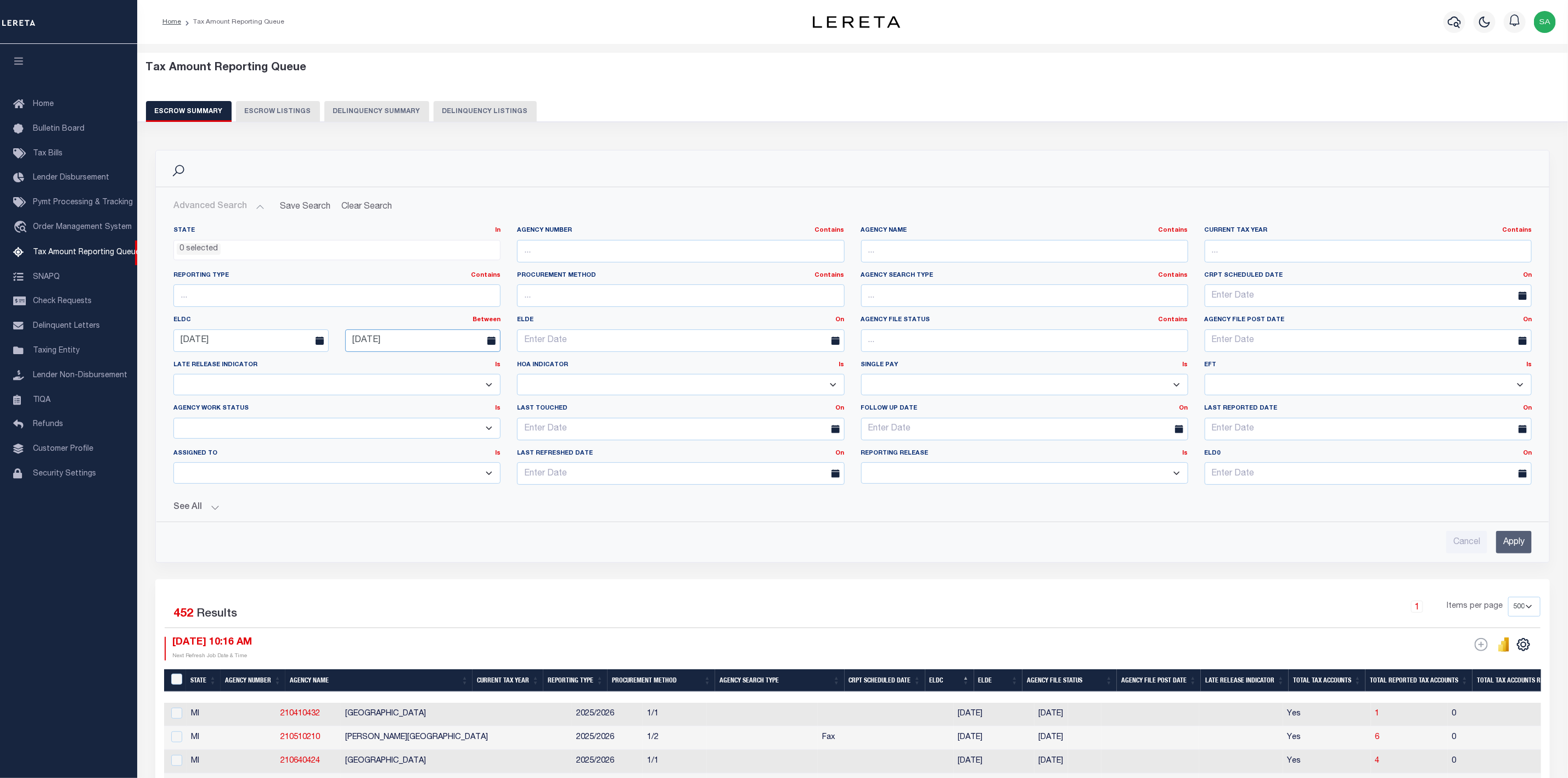
click at [450, 344] on input "[DATE]" at bounding box center [423, 340] width 155 height 23
click at [380, 448] on span "15" at bounding box center [381, 447] width 21 height 21
type input "[DATE]"
click at [1522, 549] on input "Apply" at bounding box center [1514, 542] width 36 height 23
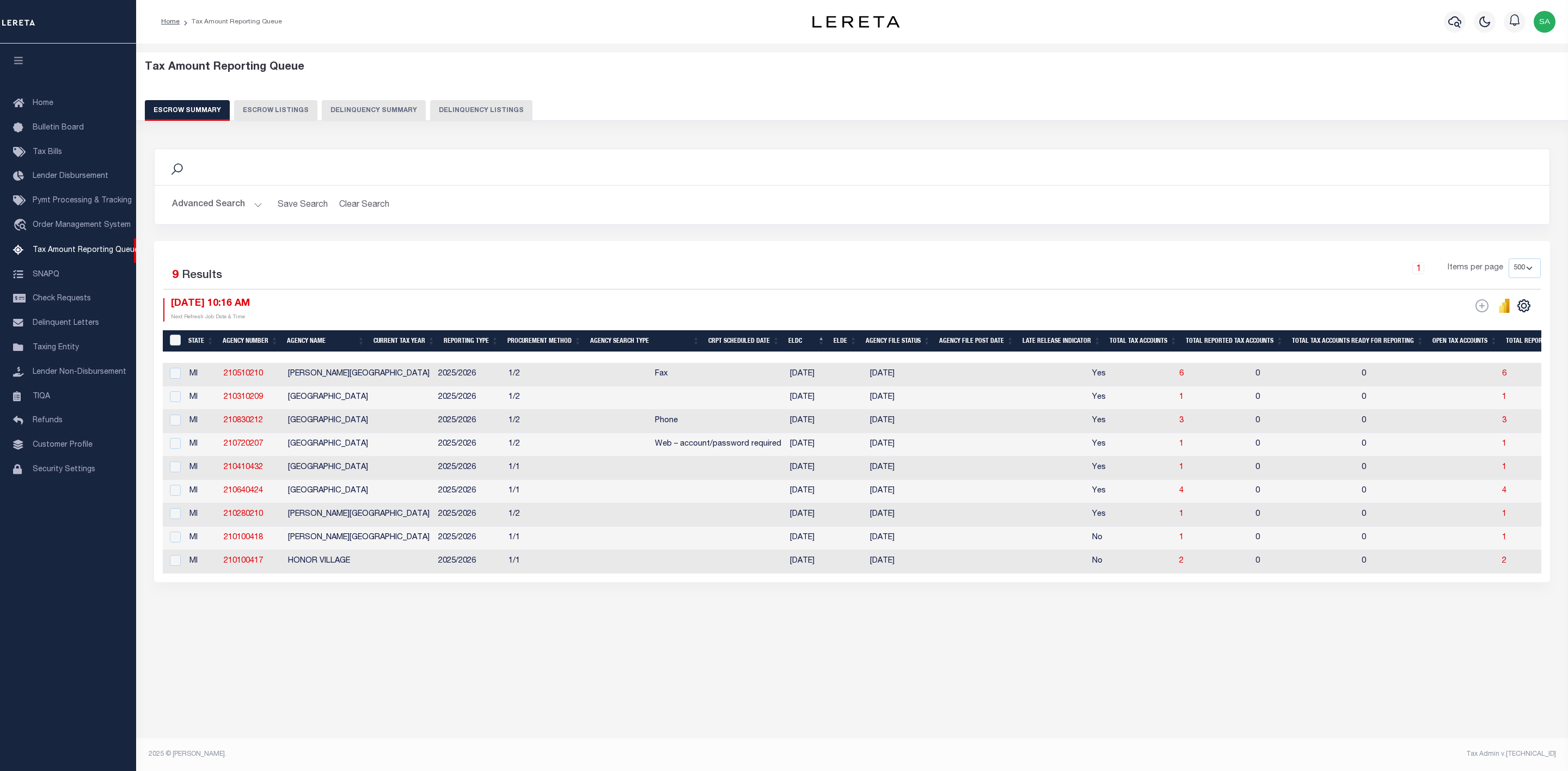
drag, startPoint x: 941, startPoint y: 587, endPoint x: 1065, endPoint y: 591, distance: 124.1
click at [1065, 582] on div "Selected 9 Results 1 Items per page 10 25 50 100 500 09/15/2025 10:16 AM ESCROW…" at bounding box center [852, 411] width 1396 height 341
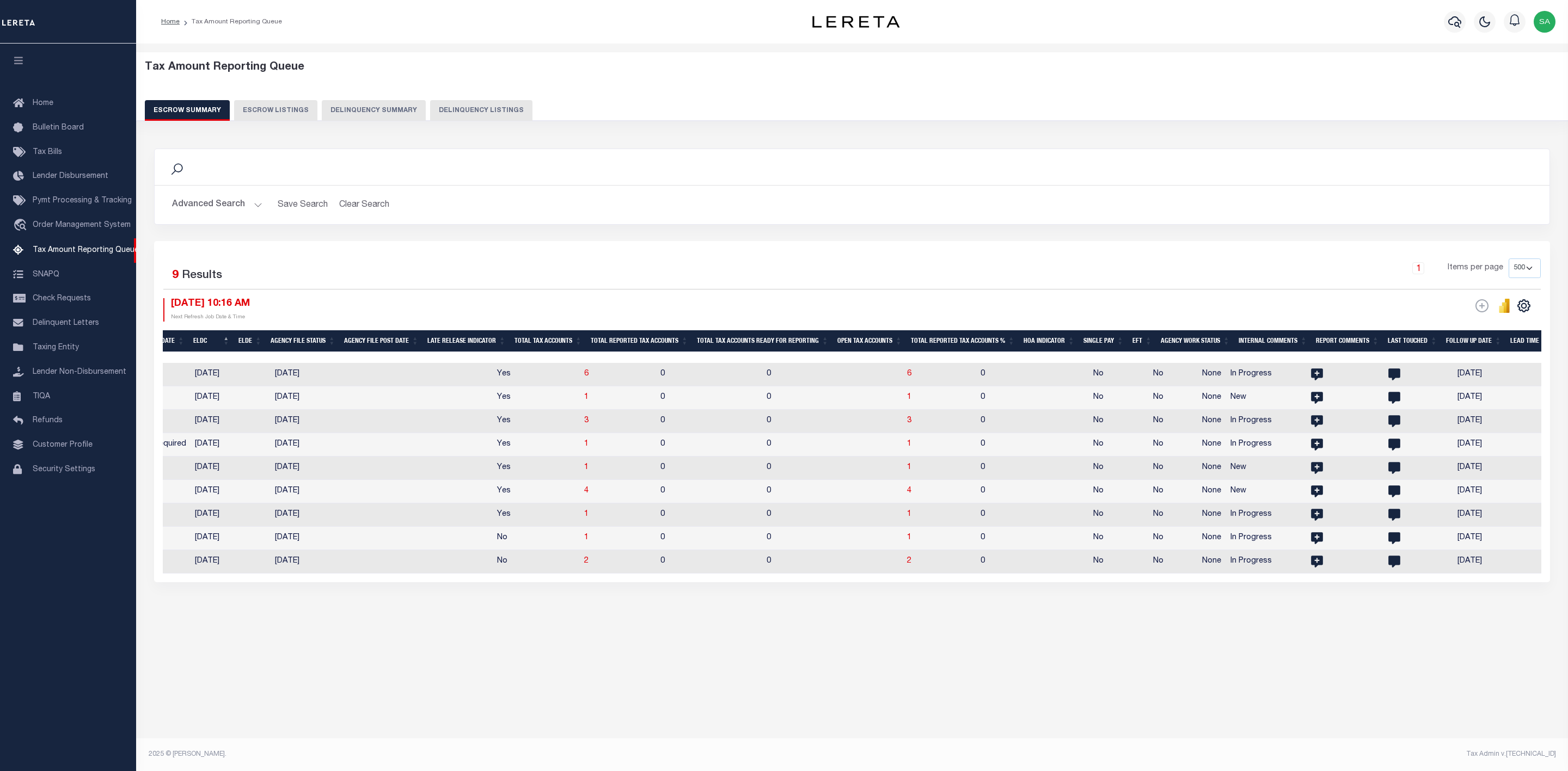
scroll to position [0, 705]
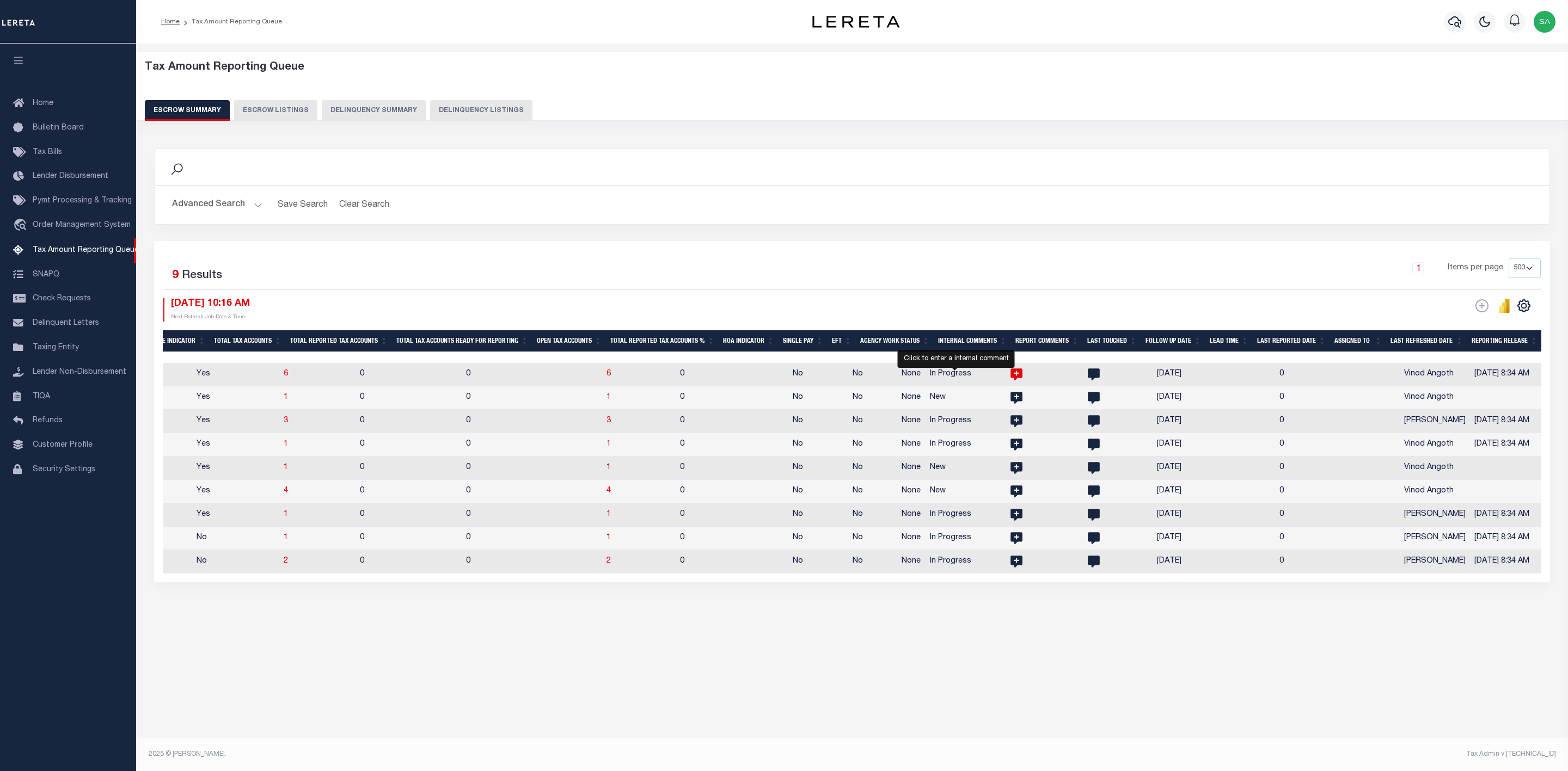
click at [1010, 372] on icon at bounding box center [1016, 375] width 12 height 12
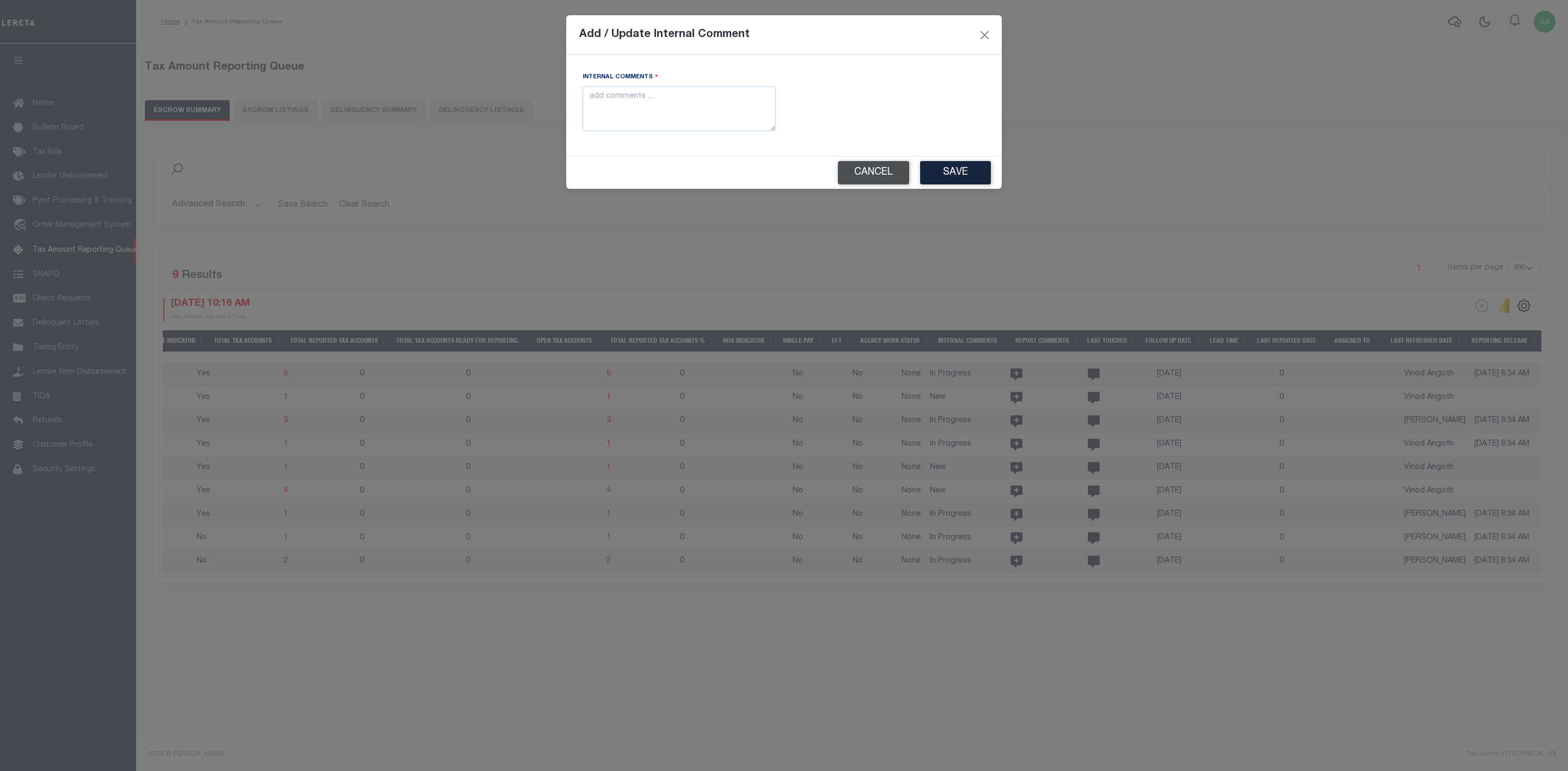
click at [887, 167] on button "Cancel" at bounding box center [873, 173] width 71 height 23
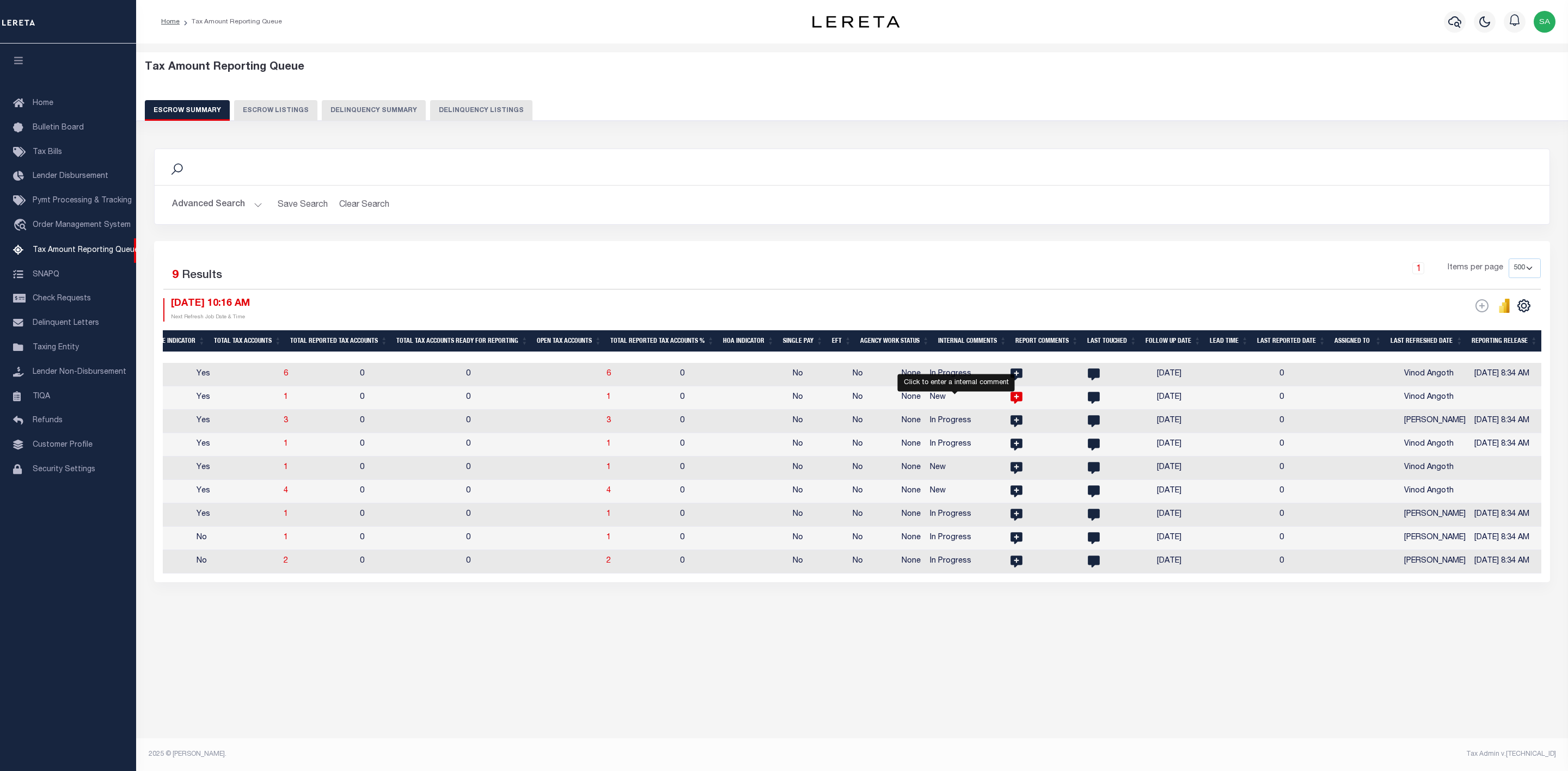
click at [1010, 399] on icon at bounding box center [1016, 398] width 12 height 12
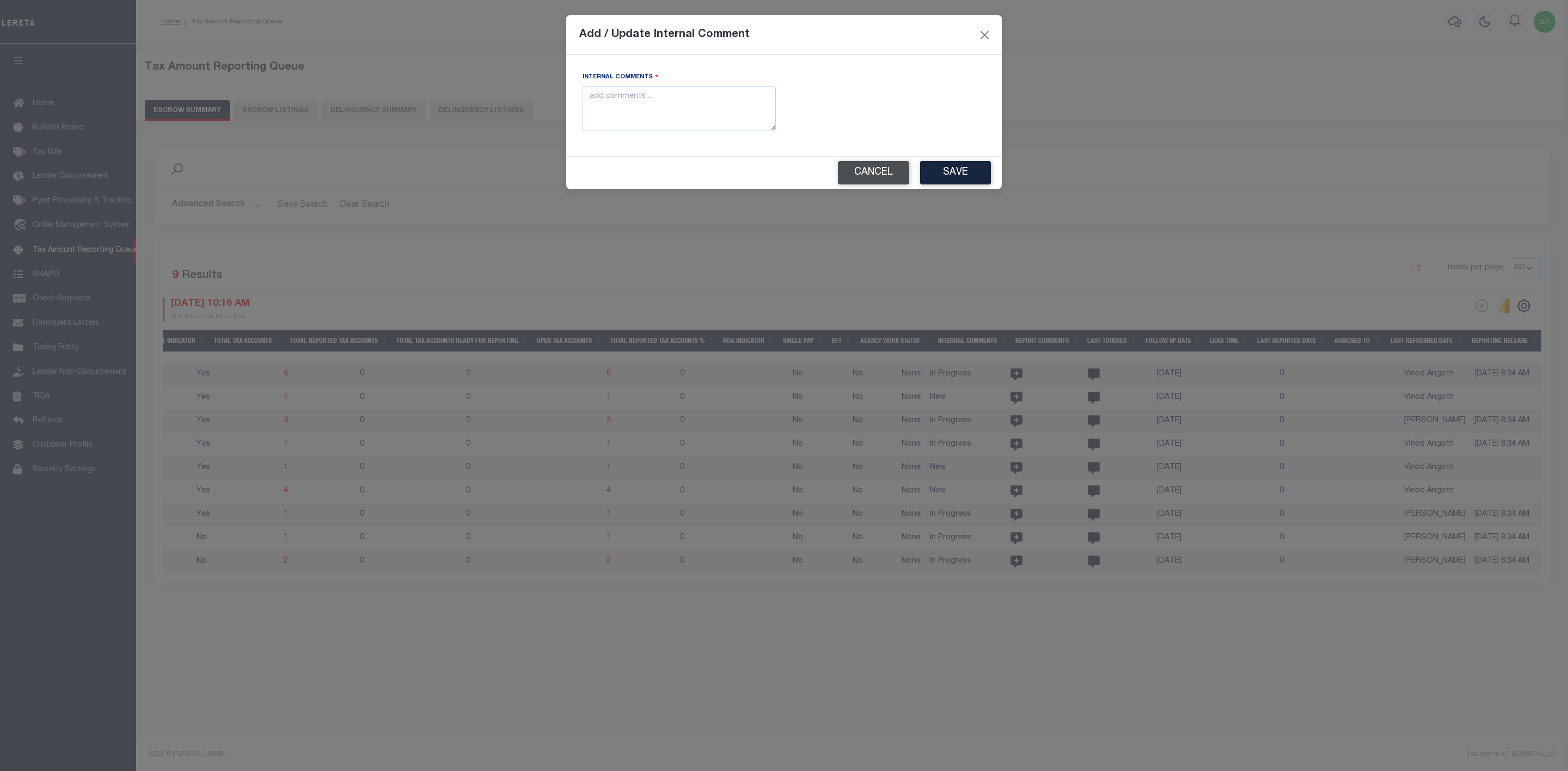
click at [864, 169] on button "Cancel" at bounding box center [873, 173] width 71 height 23
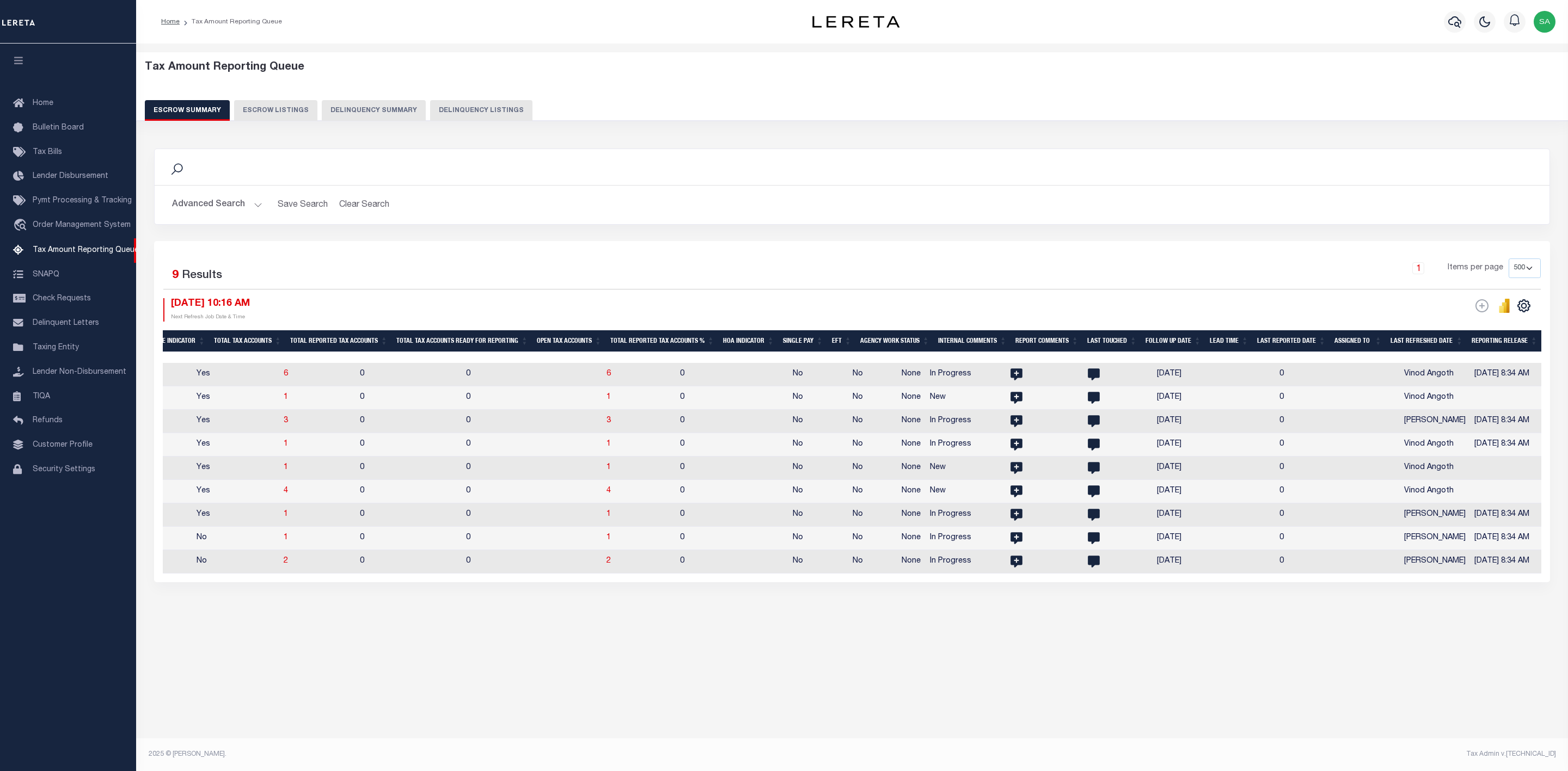
click at [1139, 680] on div "Tax Amount Reporting Queue Escrow Summary Escrow Listings" at bounding box center [852, 361] width 1432 height 636
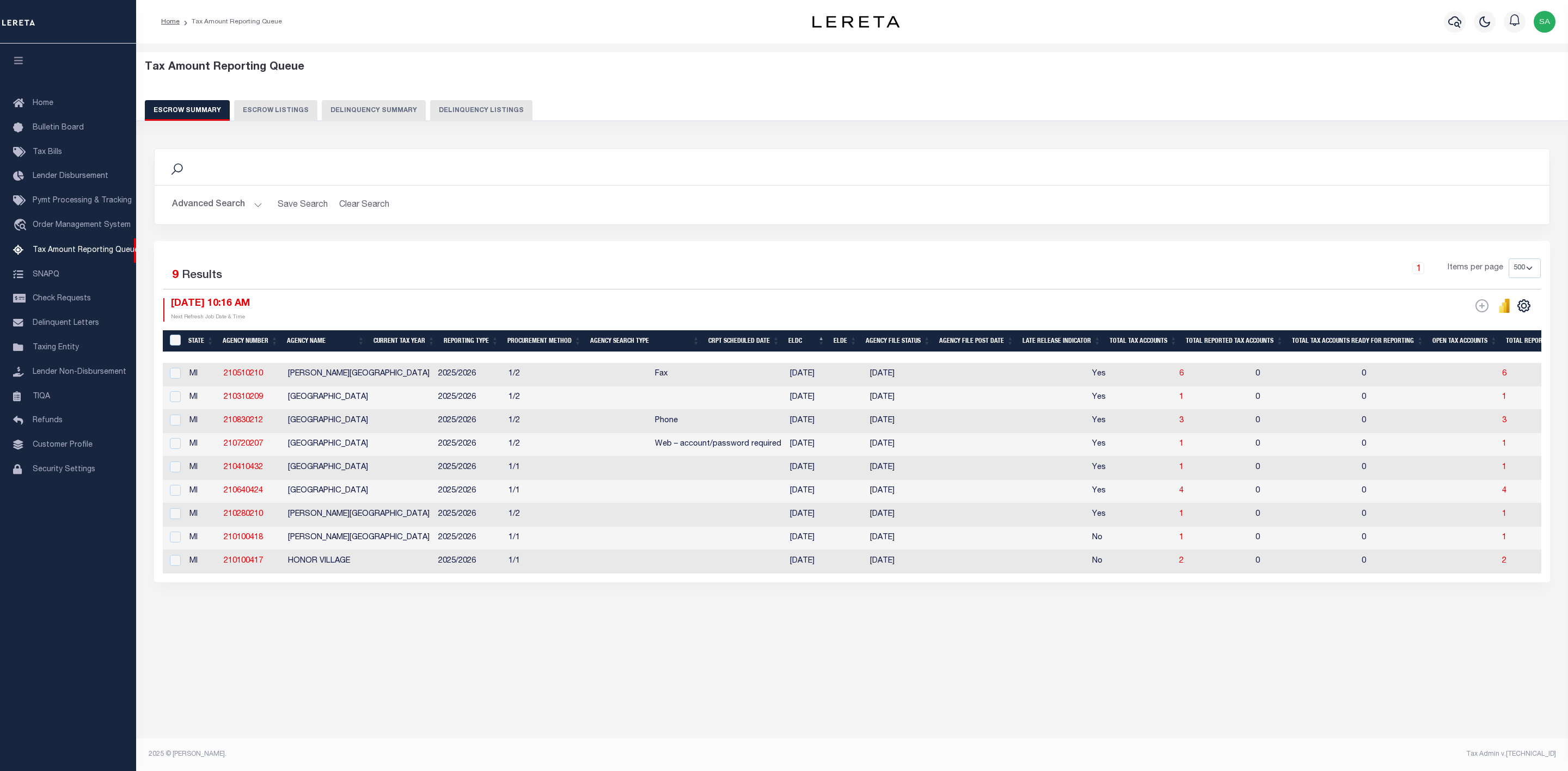
click at [250, 208] on button "Advanced Search" at bounding box center [217, 205] width 91 height 21
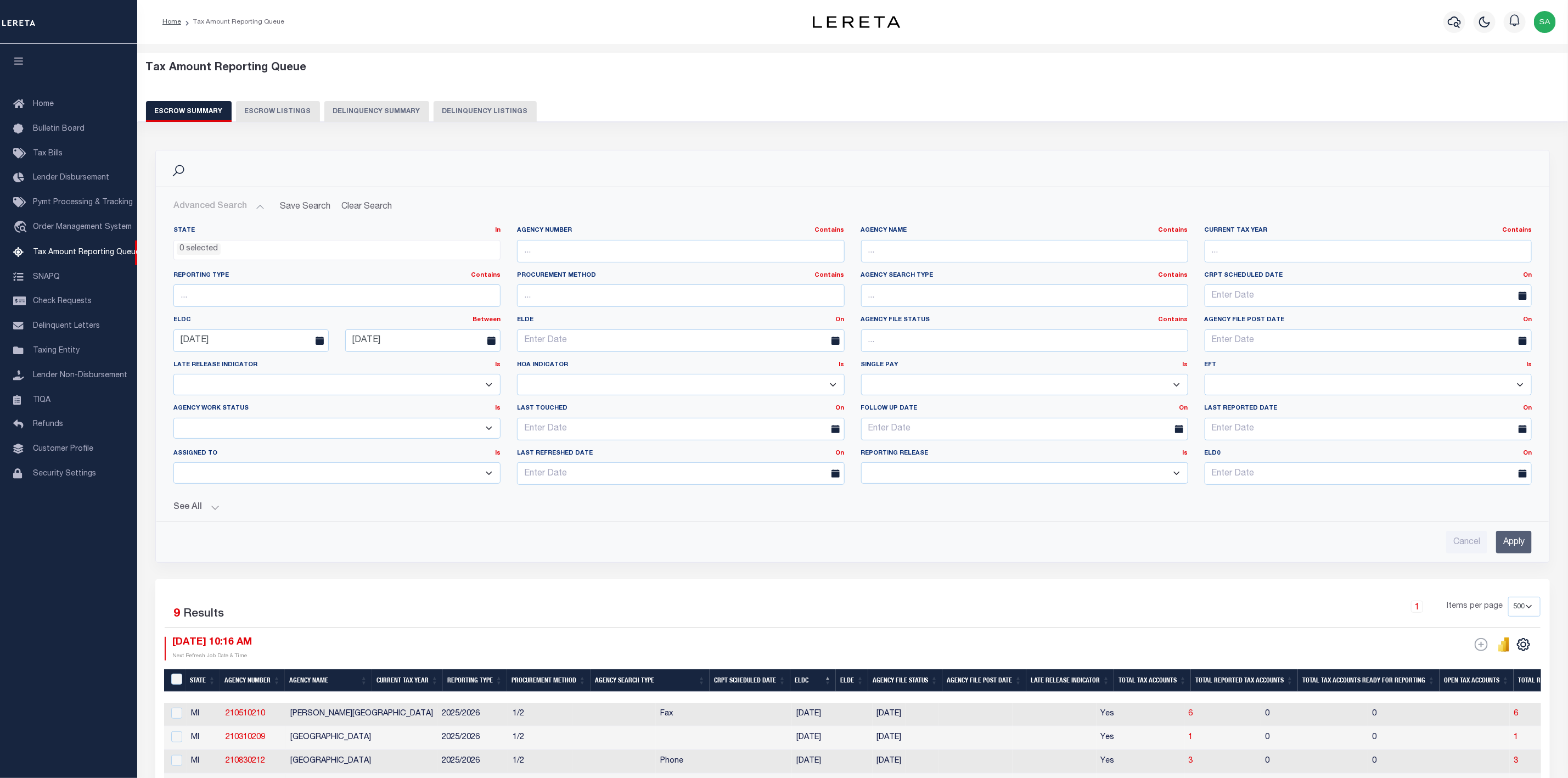
click at [315, 343] on icon at bounding box center [319, 340] width 8 height 8
click at [282, 340] on input "09-01-2025" at bounding box center [251, 340] width 155 height 23
click at [213, 445] on span "15" at bounding box center [210, 447] width 21 height 21
type input "[DATE]"
click at [435, 343] on input "[DATE]" at bounding box center [423, 340] width 155 height 23
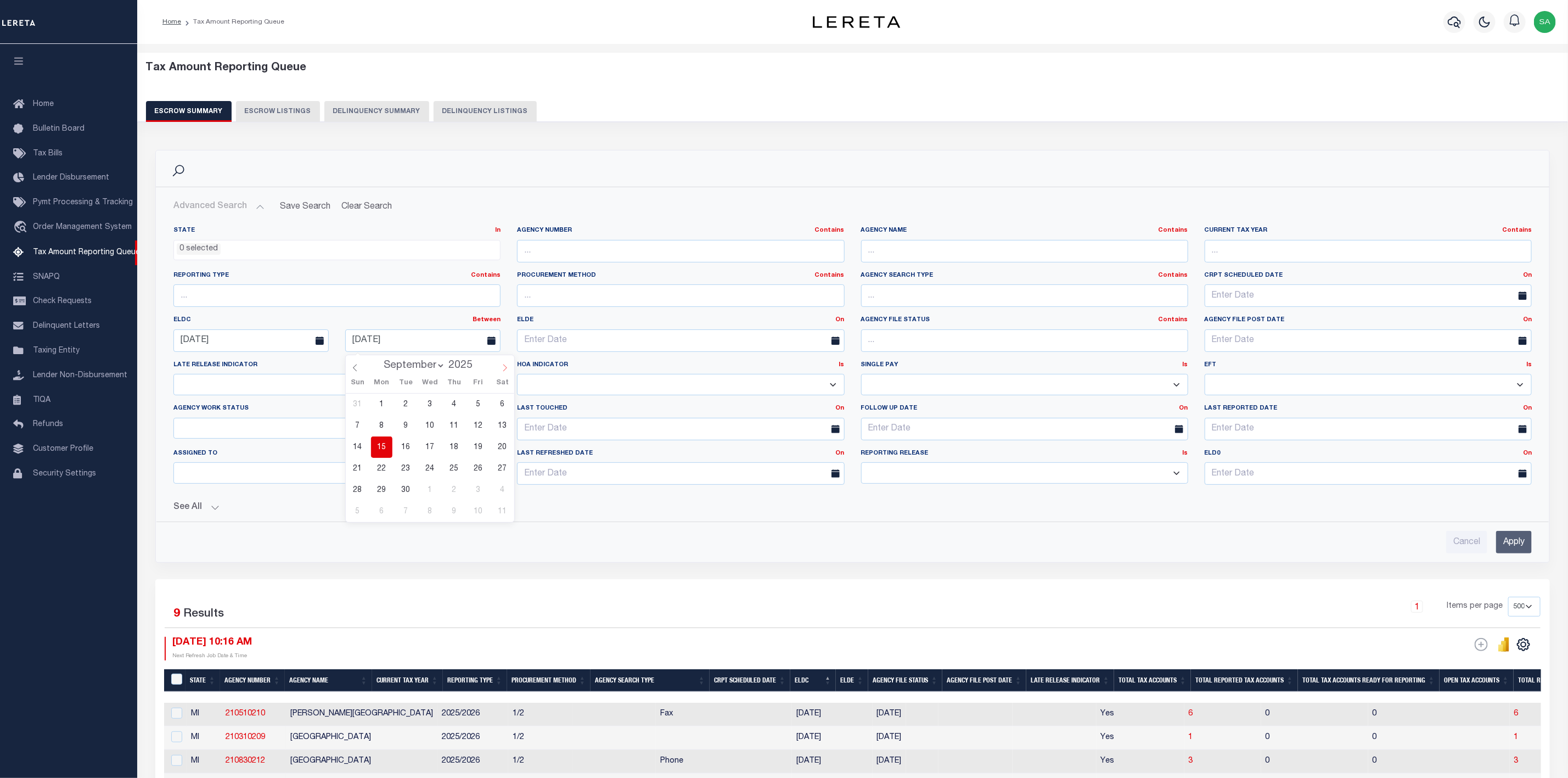
click at [506, 365] on icon at bounding box center [505, 368] width 8 height 8
select select "9"
click at [477, 494] on span "31" at bounding box center [478, 490] width 21 height 21
type input "[DATE]"
click at [1523, 547] on input "Apply" at bounding box center [1514, 542] width 36 height 23
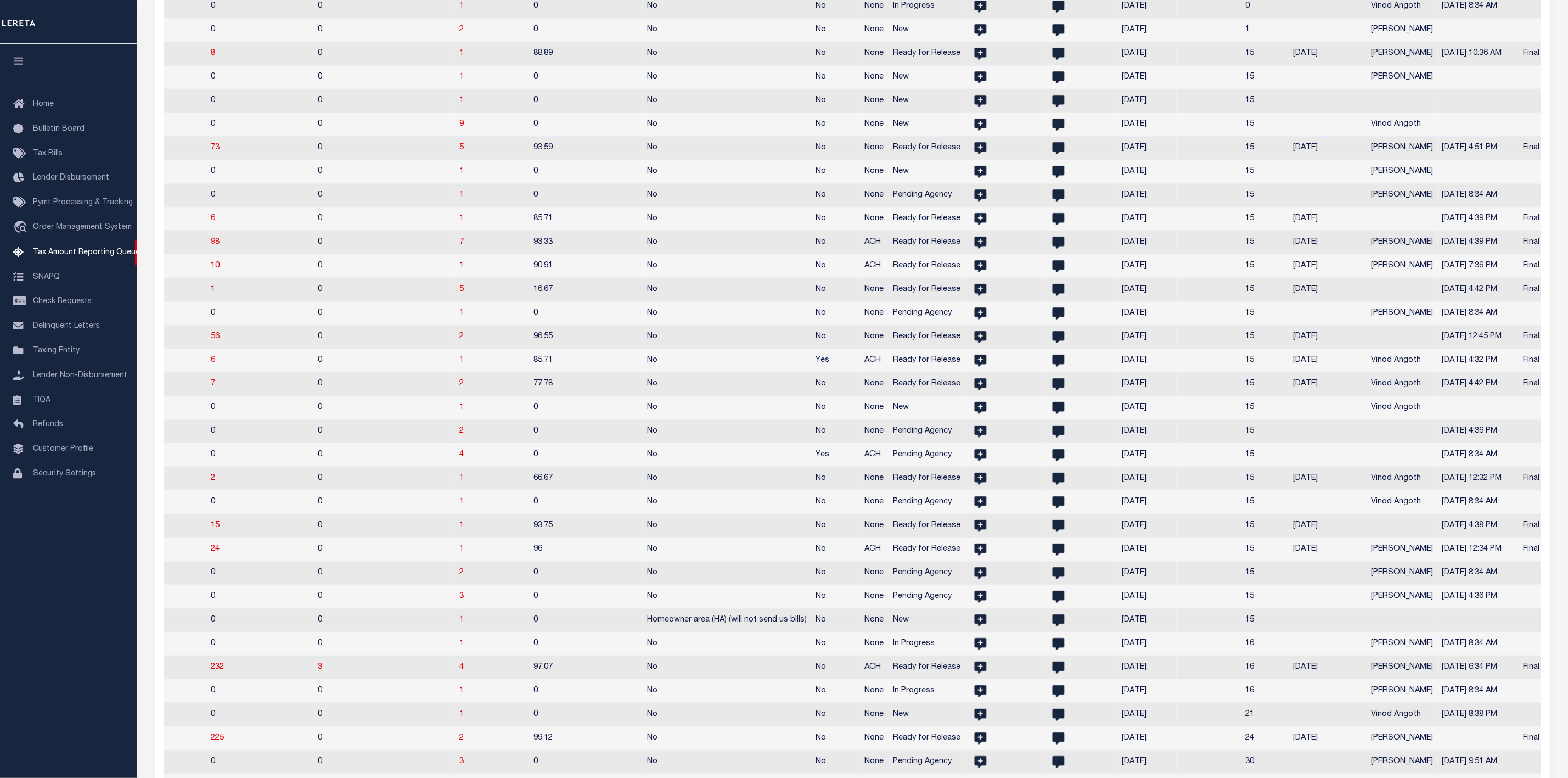
scroll to position [0, 1242]
